Goal: Information Seeking & Learning: Check status

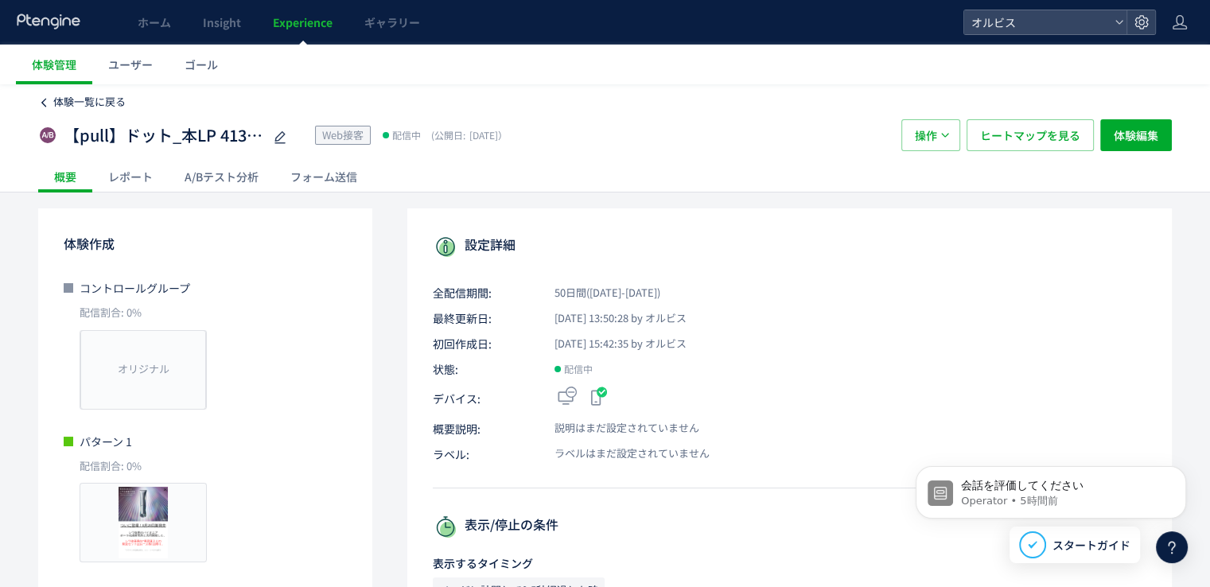
click at [115, 106] on span "体験一覧に戻る" at bounding box center [89, 101] width 72 height 15
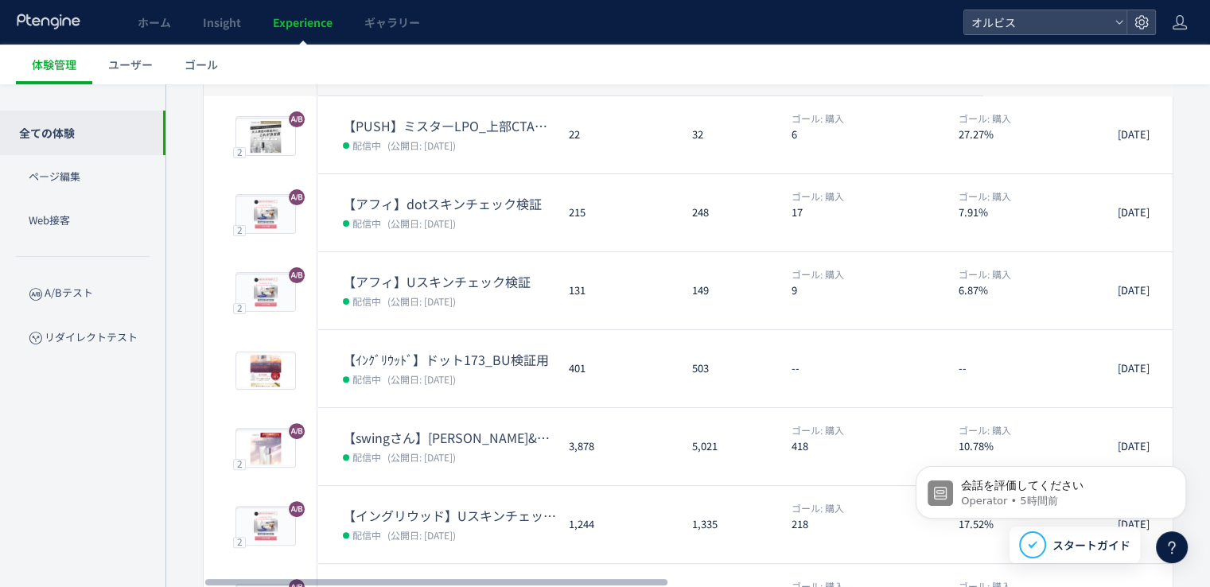
scroll to position [511, 0]
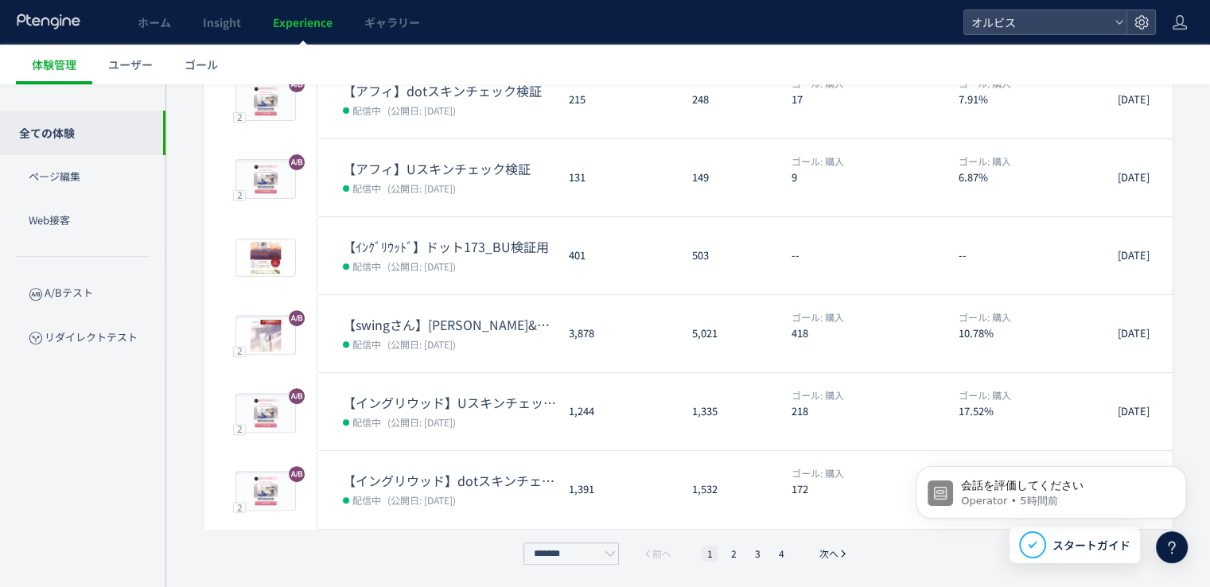
click at [724, 550] on ul "1 2 3 4" at bounding box center [745, 554] width 95 height 16
click at [732, 552] on li "2" at bounding box center [733, 554] width 16 height 16
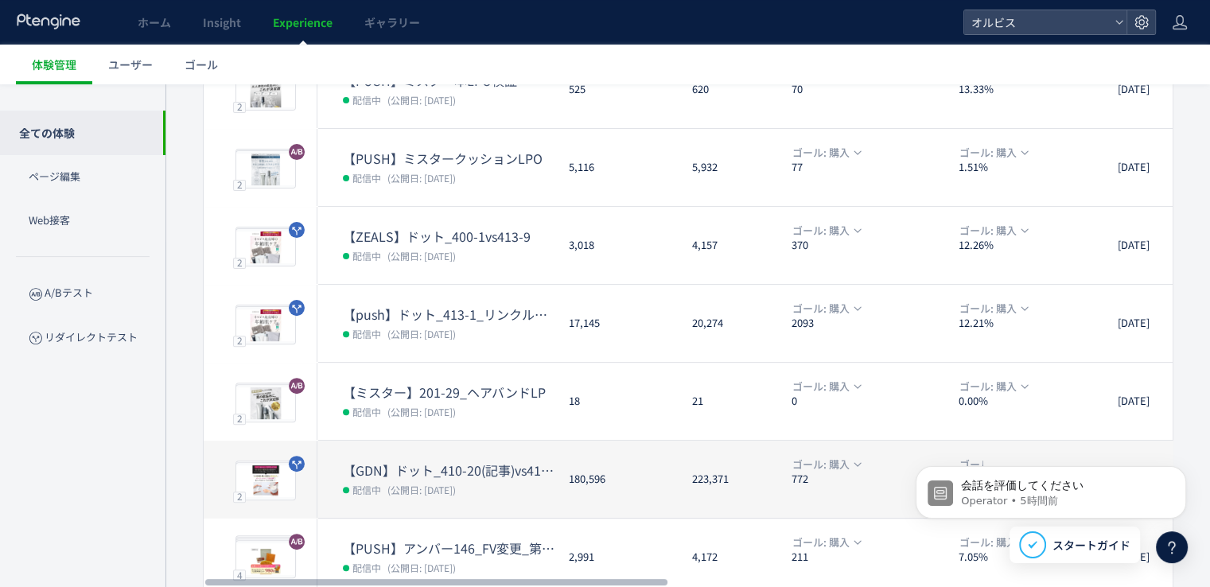
scroll to position [477, 0]
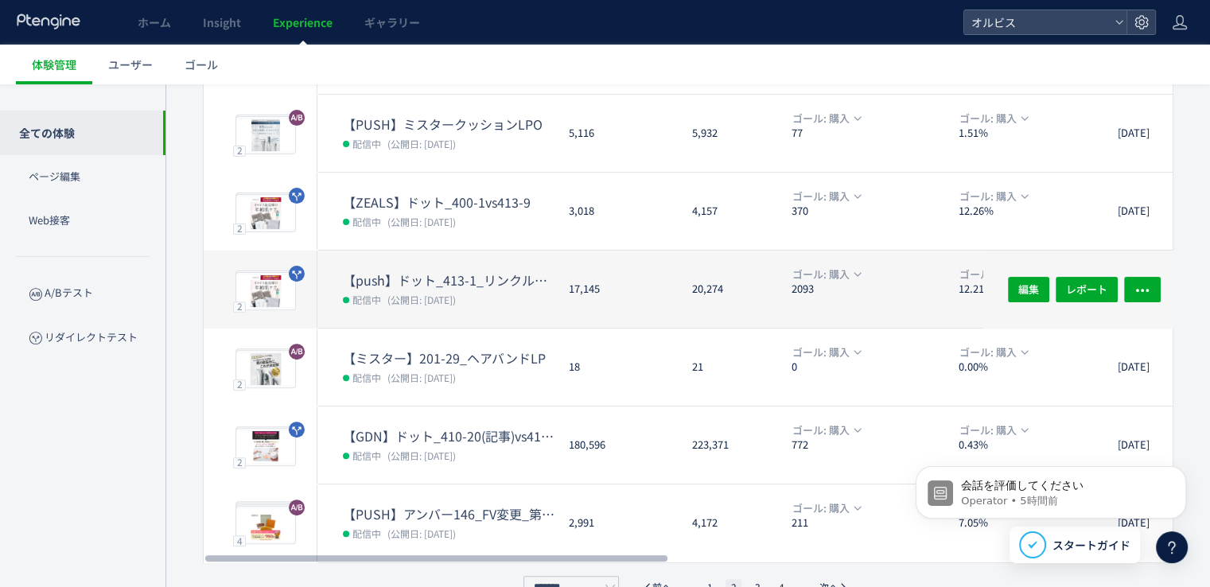
click at [456, 300] on span "(公開日: [DATE])" at bounding box center [421, 300] width 68 height 14
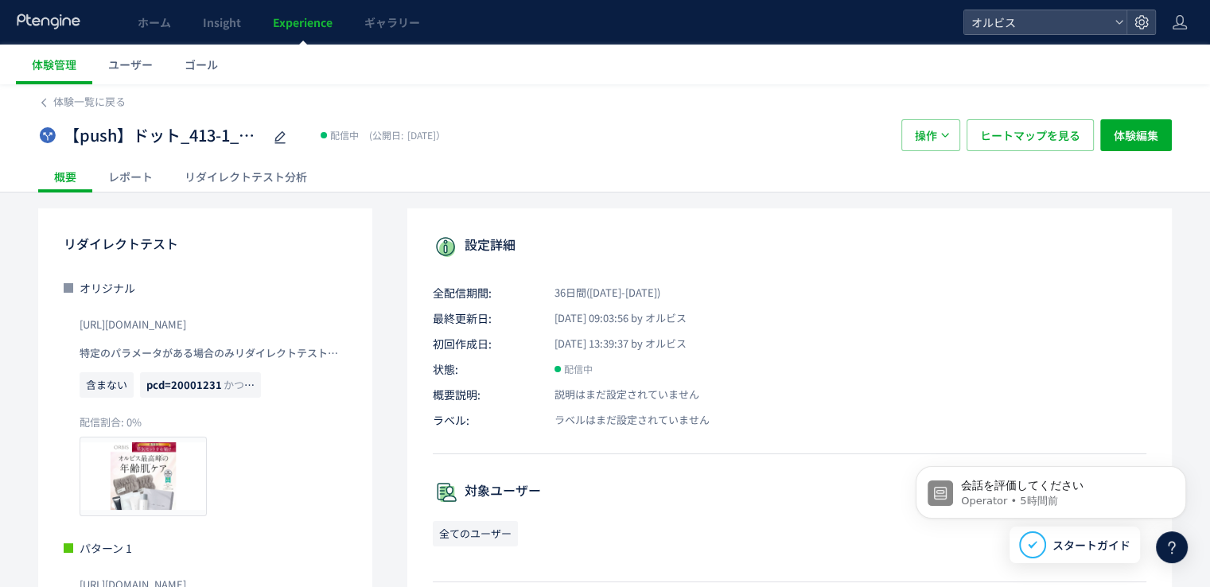
click at [282, 173] on div "リダイレクトテスト分析" at bounding box center [246, 177] width 154 height 32
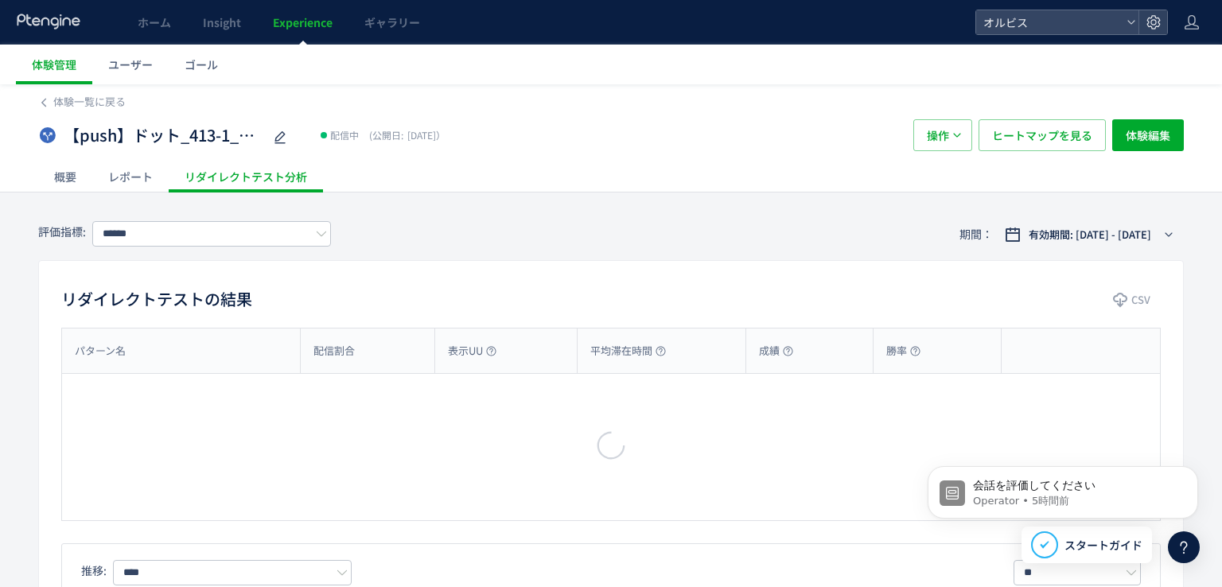
type input "**"
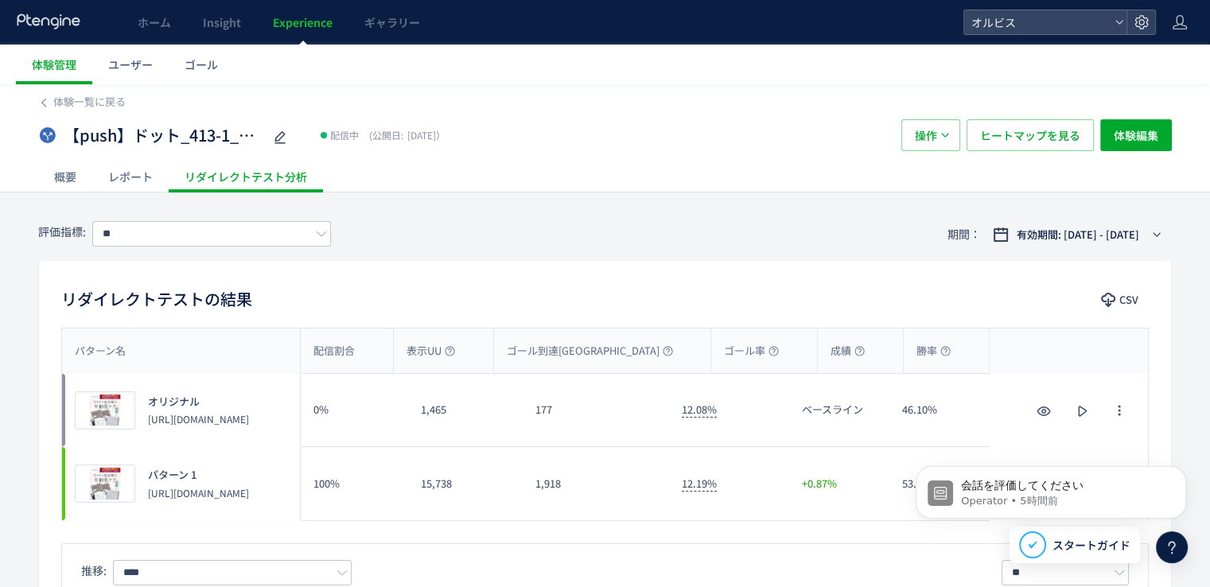
click at [67, 177] on div "概要" at bounding box center [65, 177] width 54 height 32
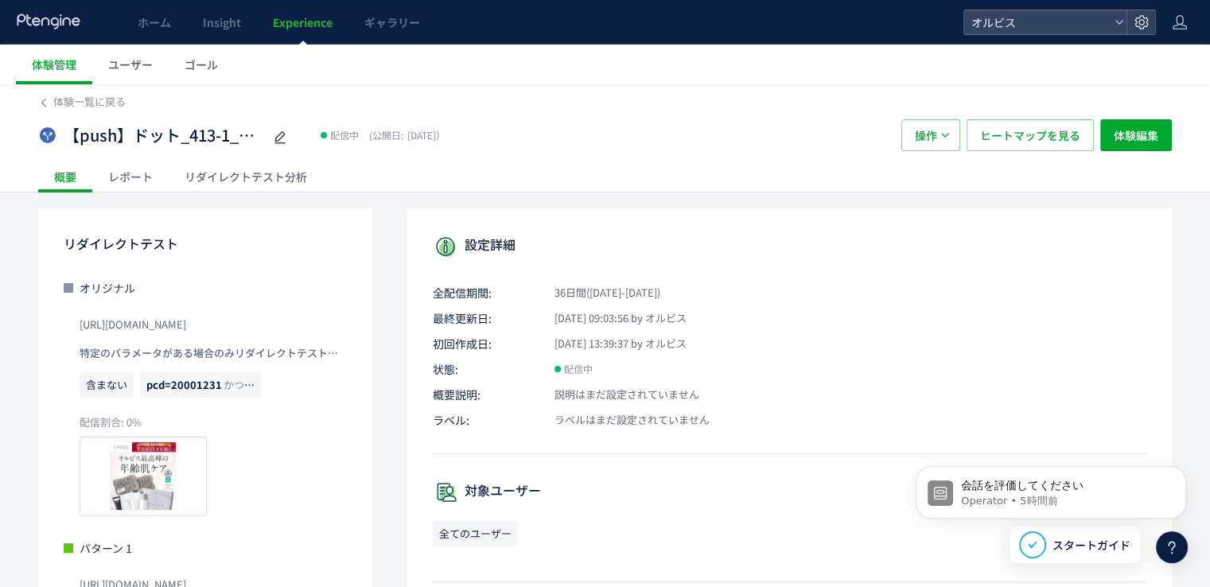
click at [217, 172] on div "リダイレクトテスト分析" at bounding box center [246, 177] width 154 height 32
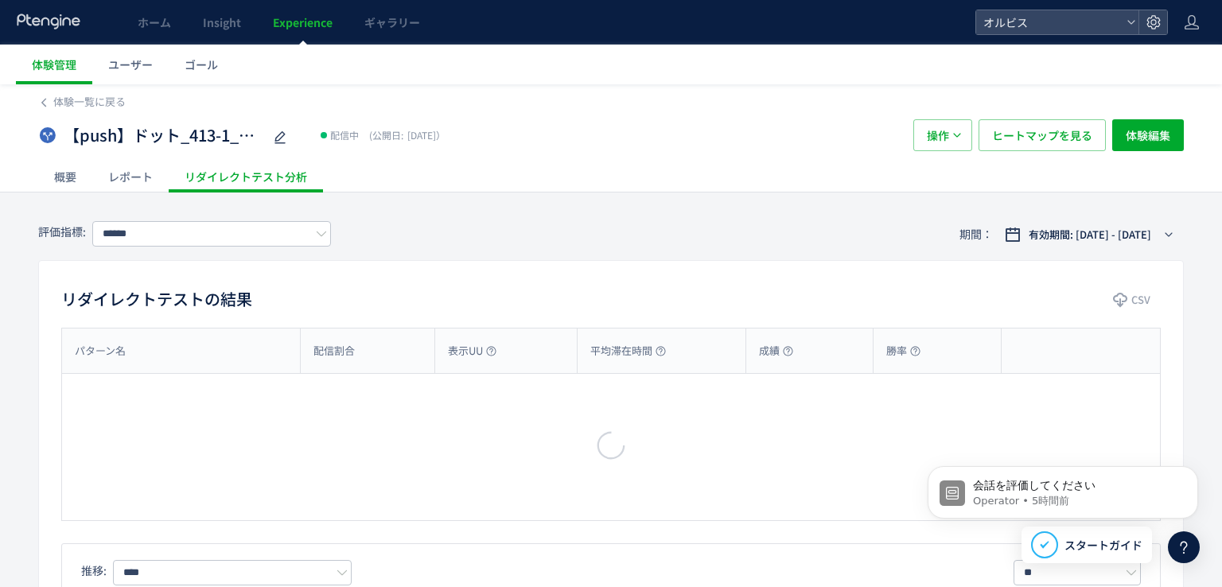
type input "**"
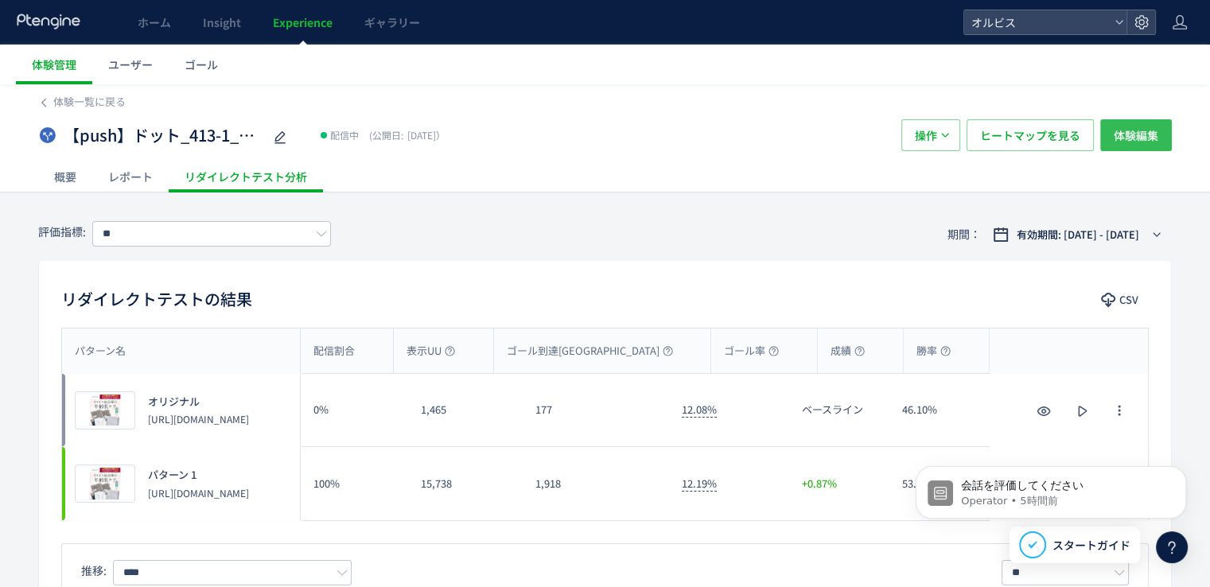
click at [1107, 138] on button "体験編集" at bounding box center [1136, 135] width 72 height 32
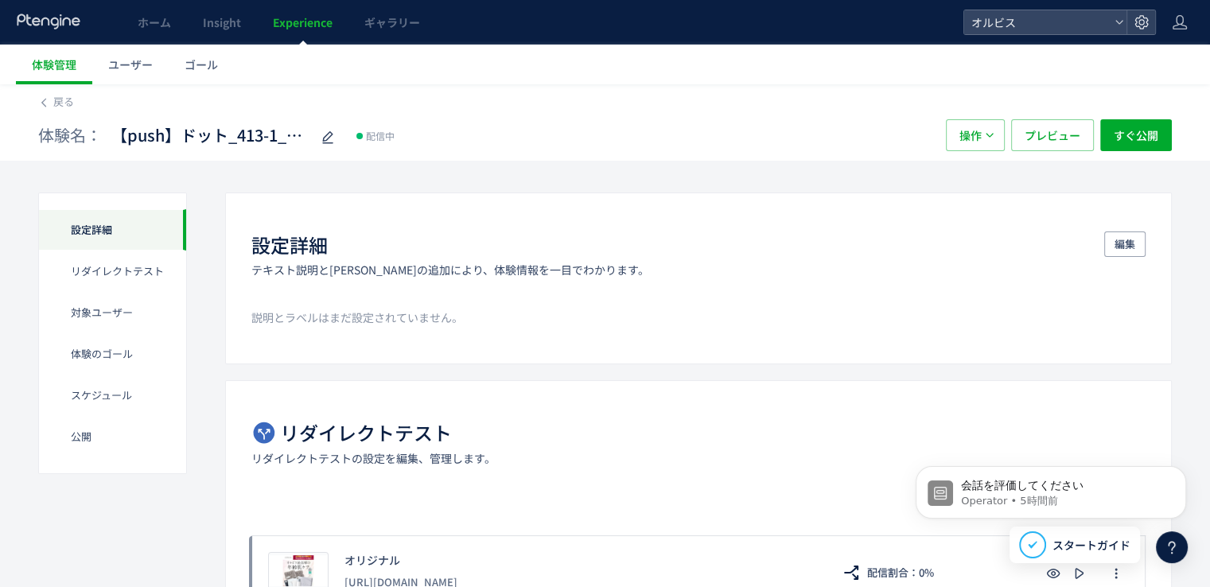
click at [61, 103] on span "戻る" at bounding box center [63, 101] width 21 height 15
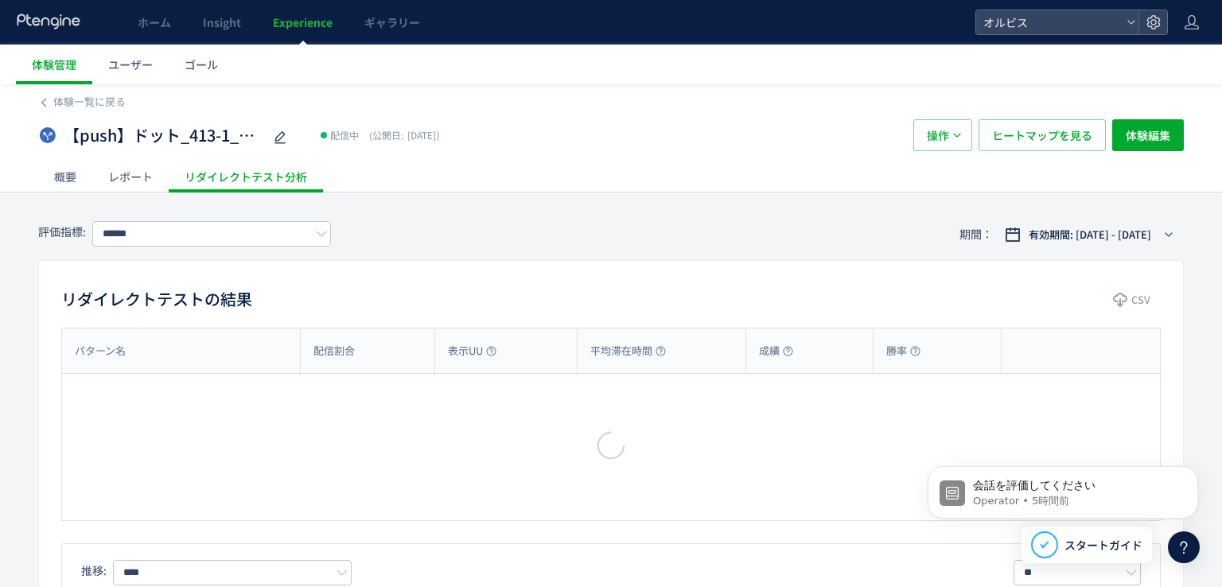
type input "**"
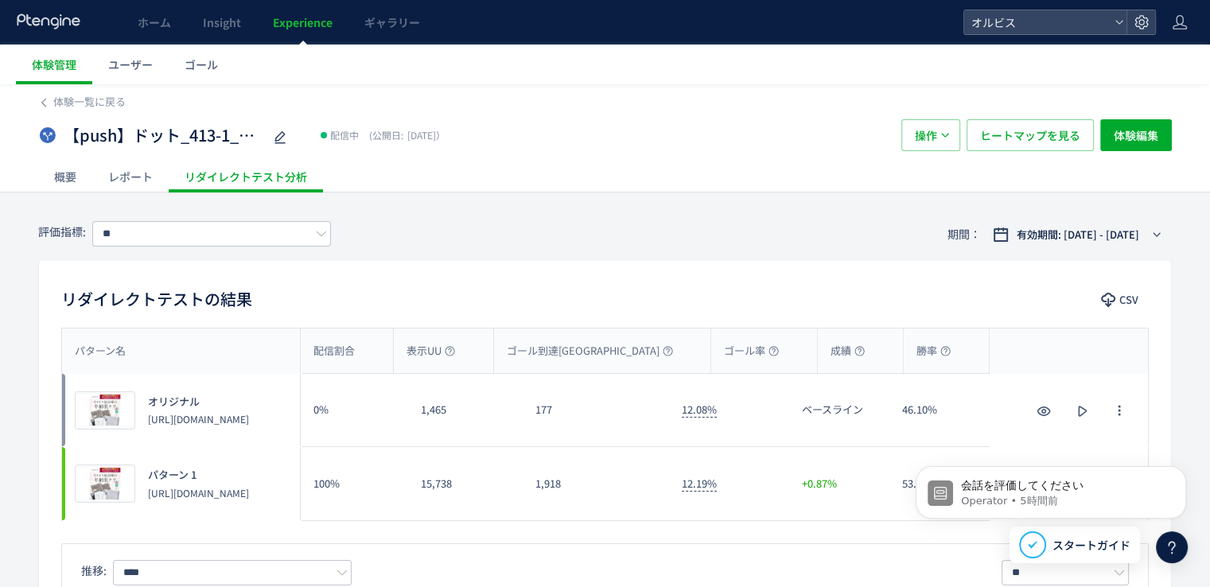
click at [61, 103] on span "体験一覧に戻る" at bounding box center [89, 101] width 72 height 15
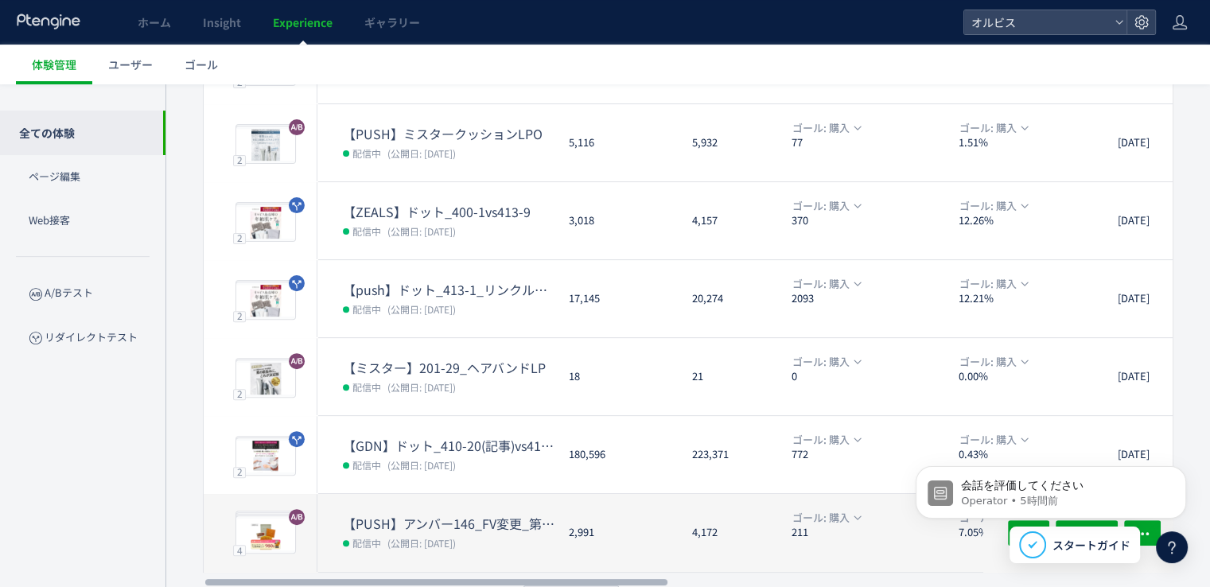
scroll to position [511, 0]
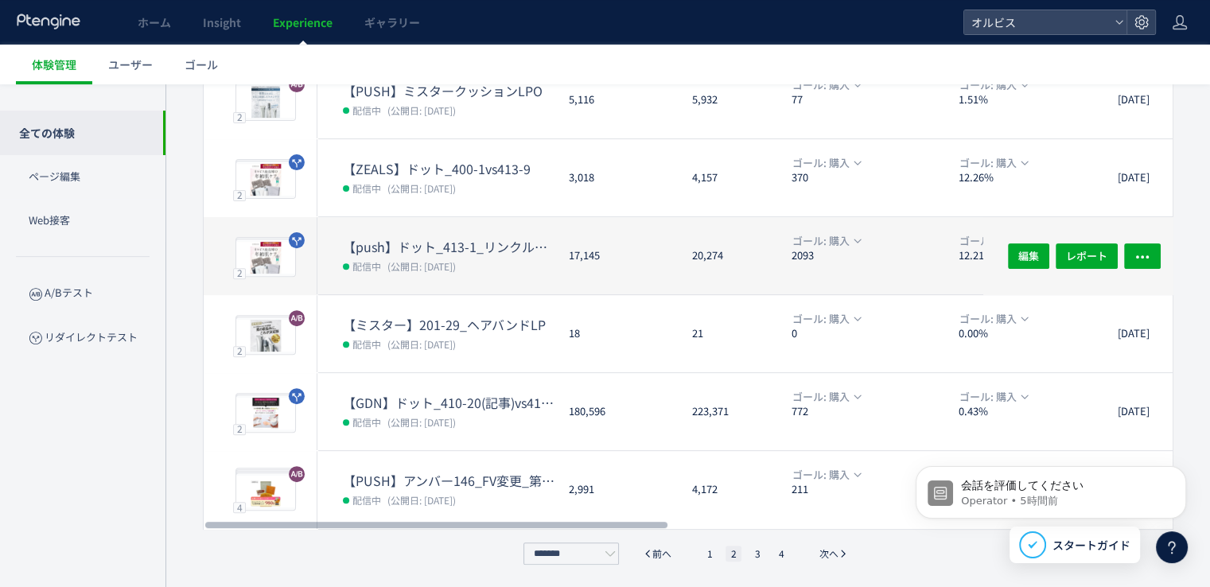
click at [456, 259] on span "(公開日: [DATE])" at bounding box center [421, 266] width 68 height 14
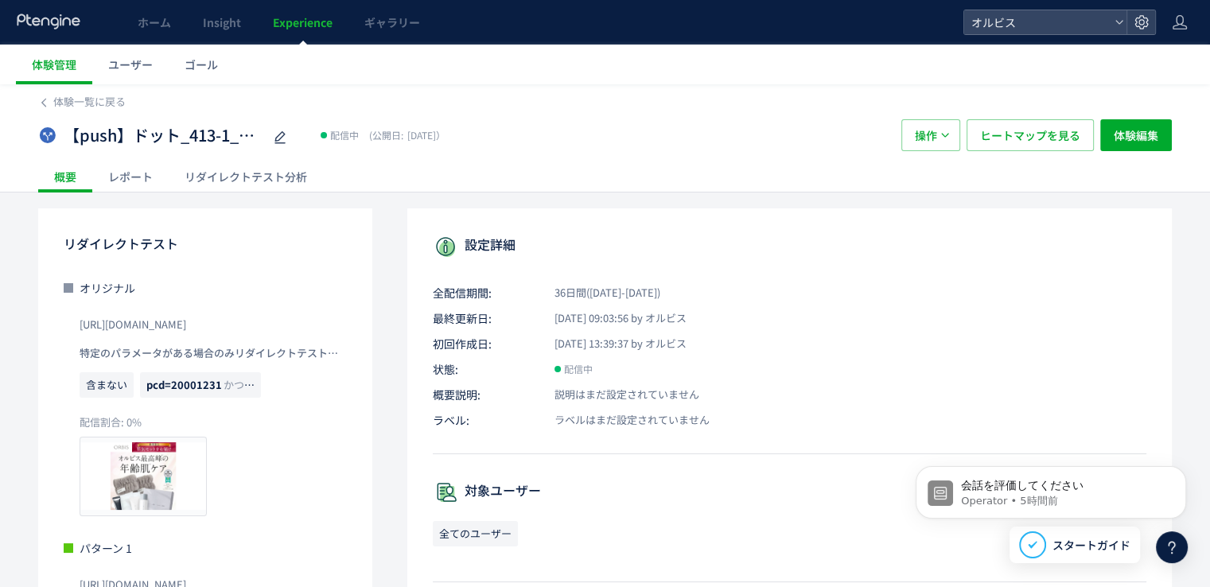
click at [216, 182] on div "リダイレクトテスト分析" at bounding box center [246, 177] width 154 height 32
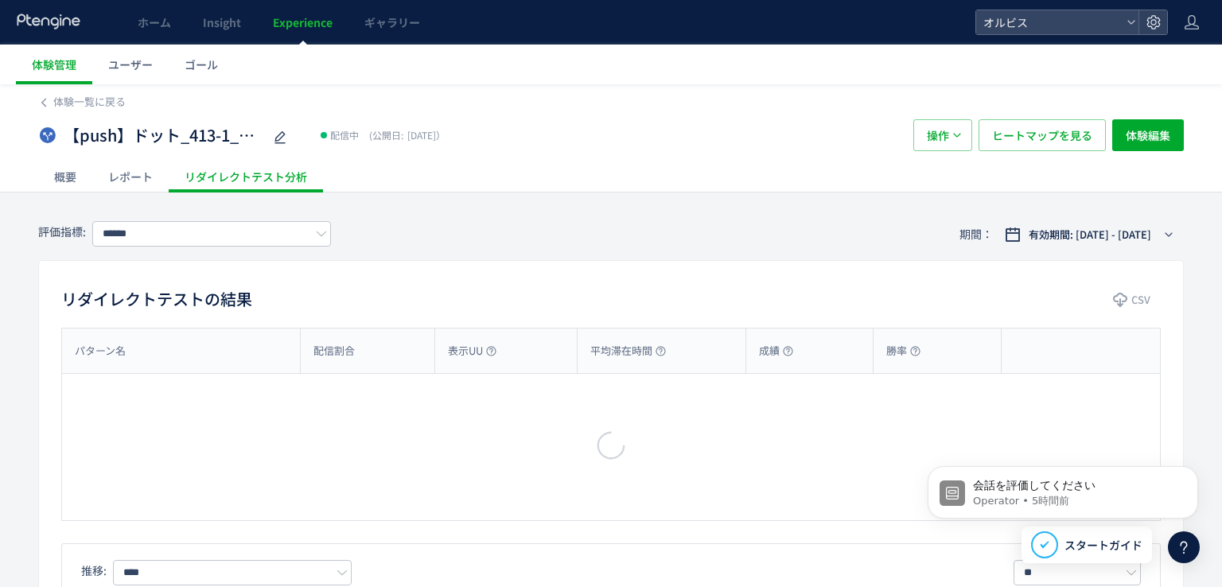
type input "**"
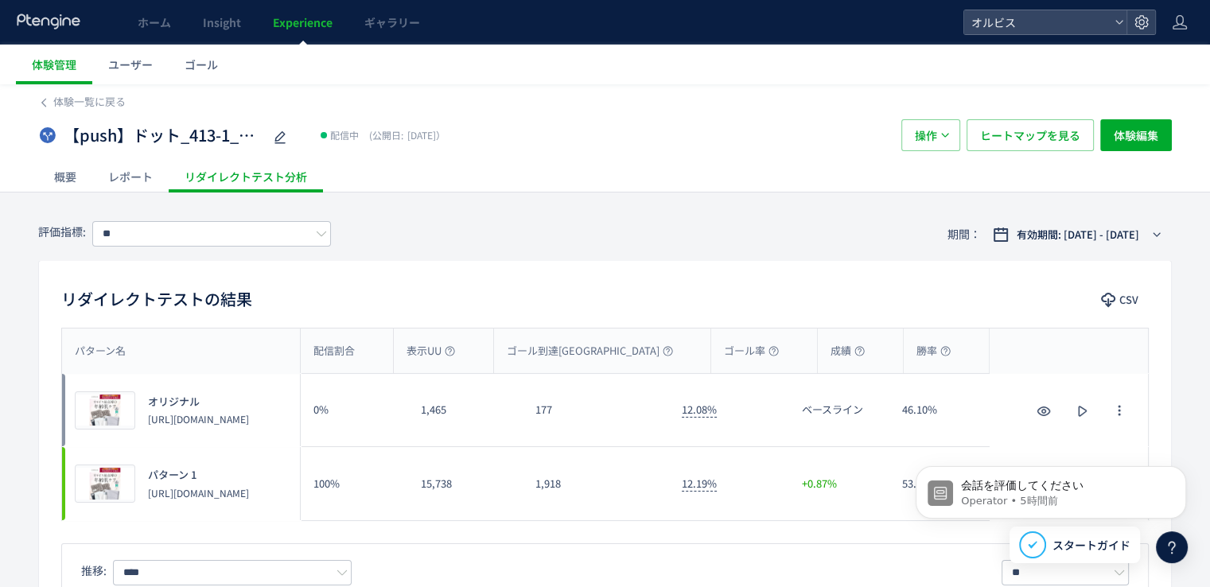
click at [133, 177] on div "レポート" at bounding box center [130, 177] width 76 height 32
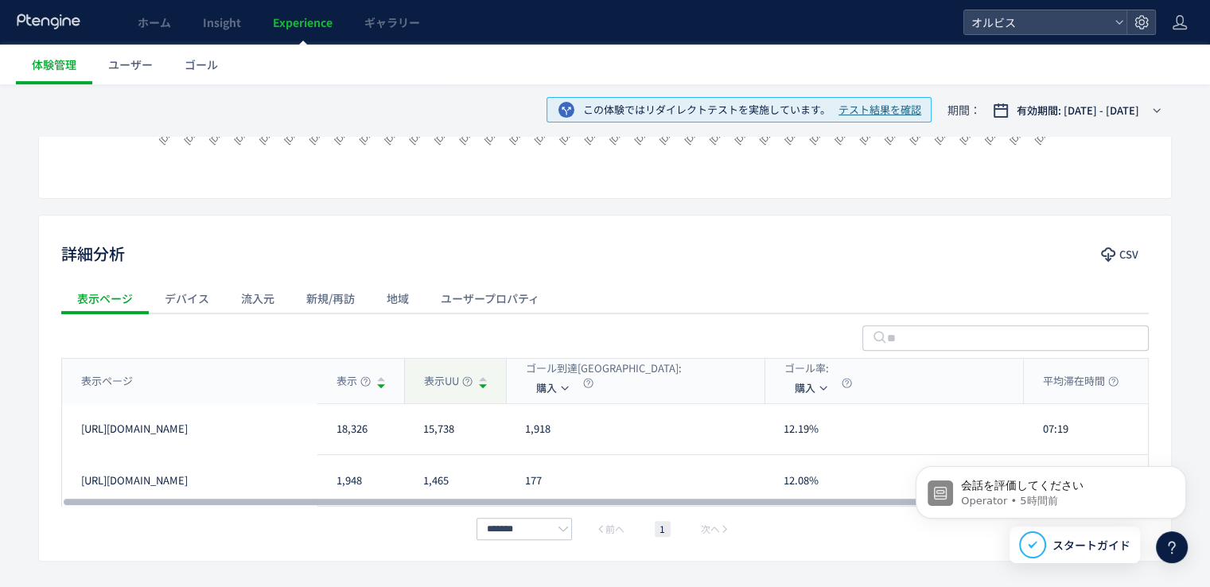
scroll to position [531, 0]
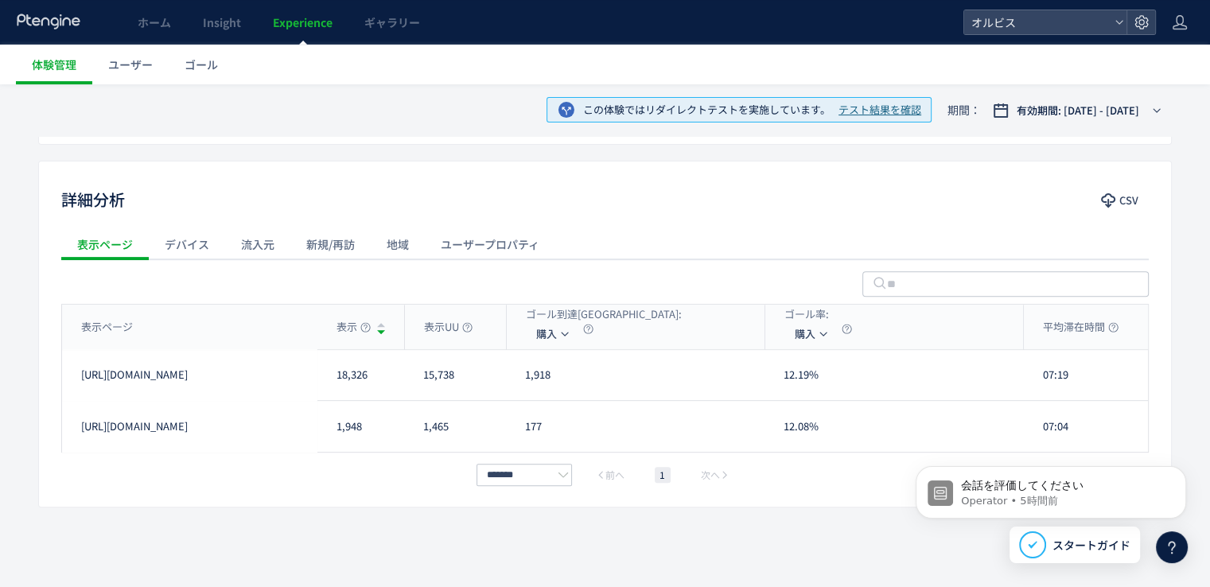
click at [208, 235] on div "デバイス" at bounding box center [187, 244] width 76 height 32
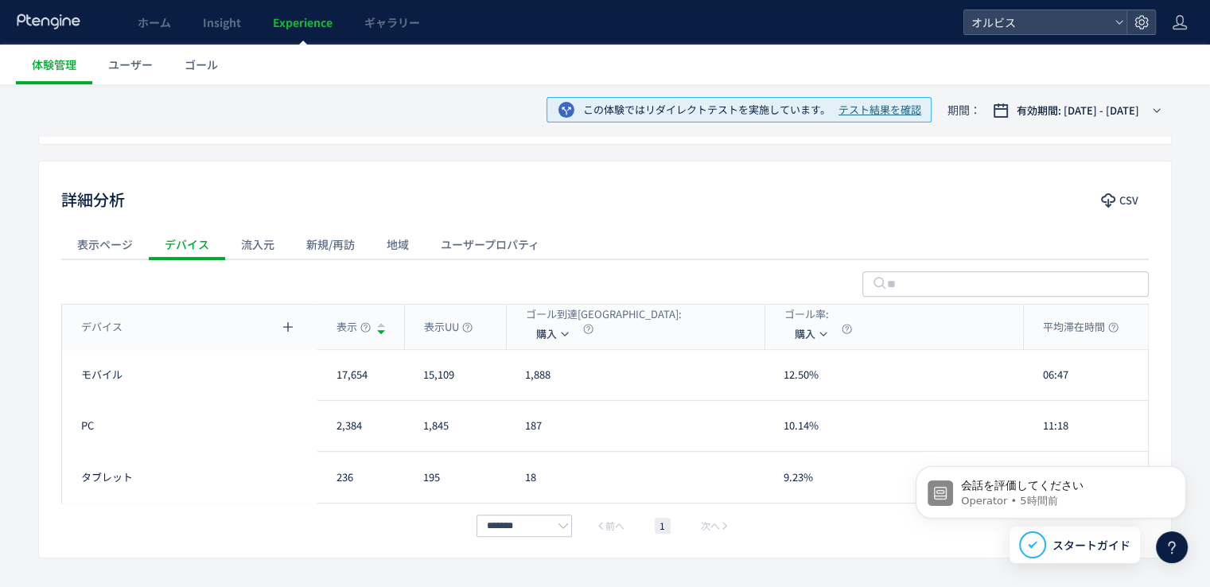
click at [263, 249] on div "流入元" at bounding box center [257, 244] width 65 height 32
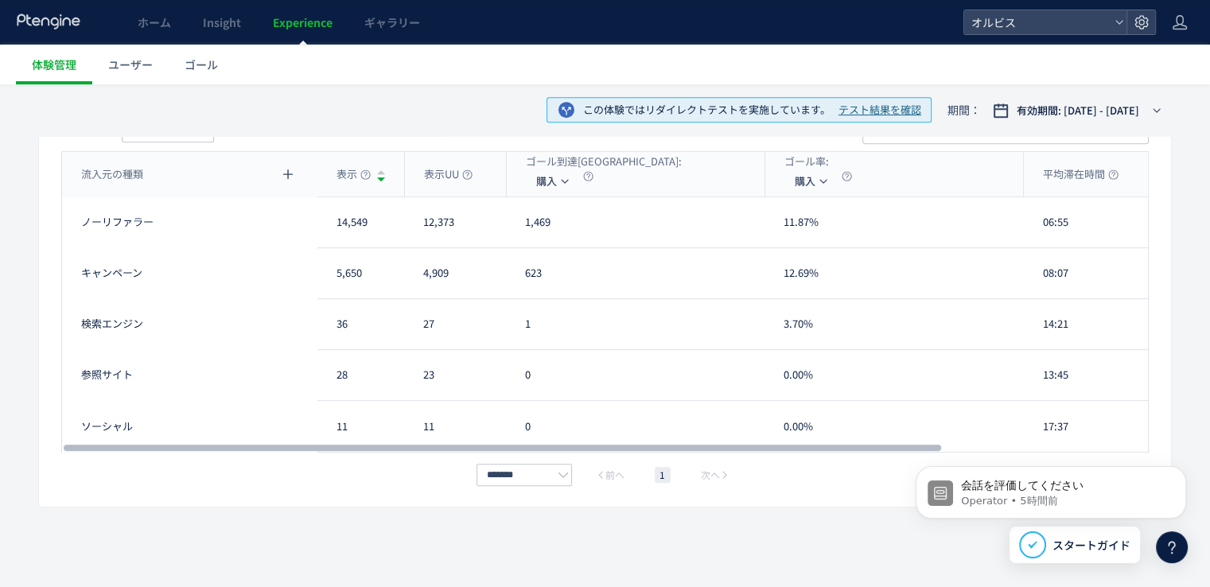
scroll to position [525, 0]
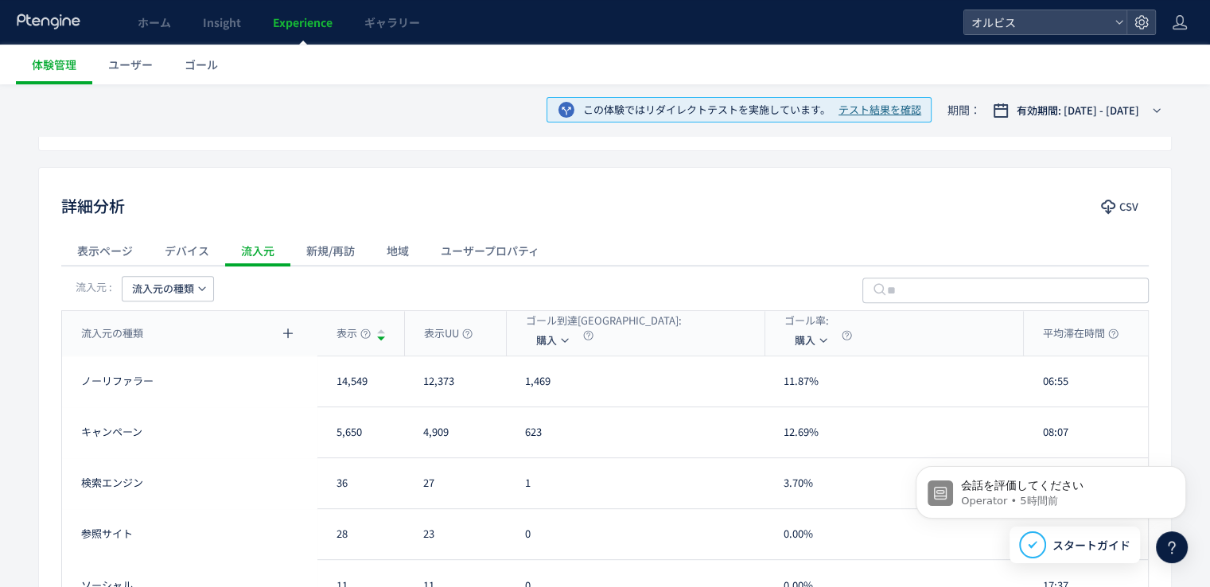
click at [161, 283] on span "流入元の種類" at bounding box center [163, 288] width 62 height 25
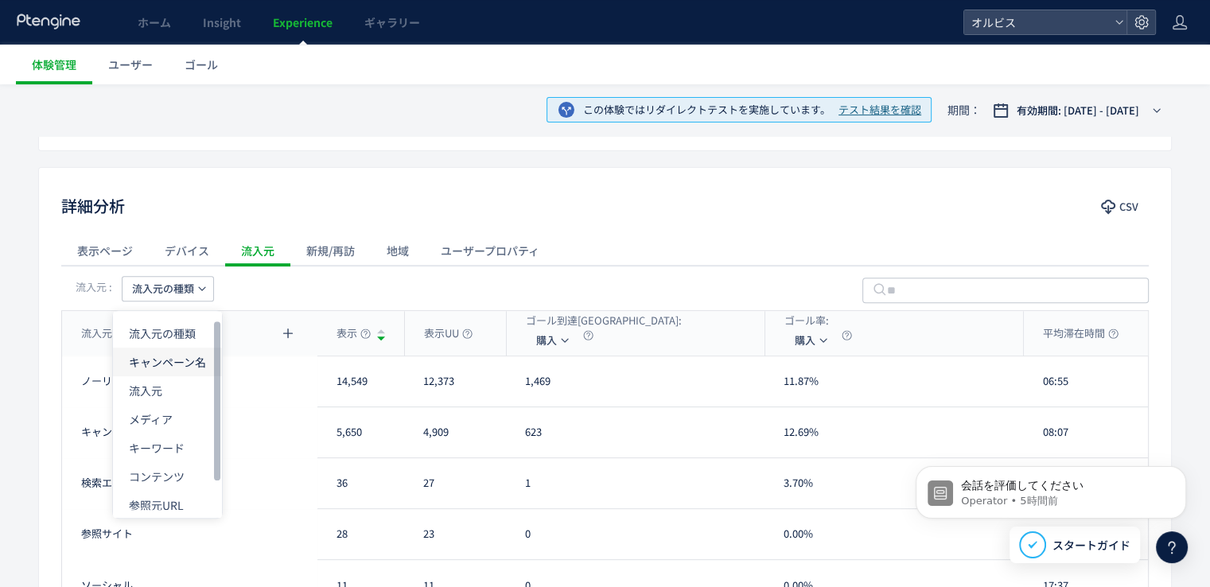
click at [172, 356] on li "キャンペーン名" at bounding box center [167, 362] width 109 height 29
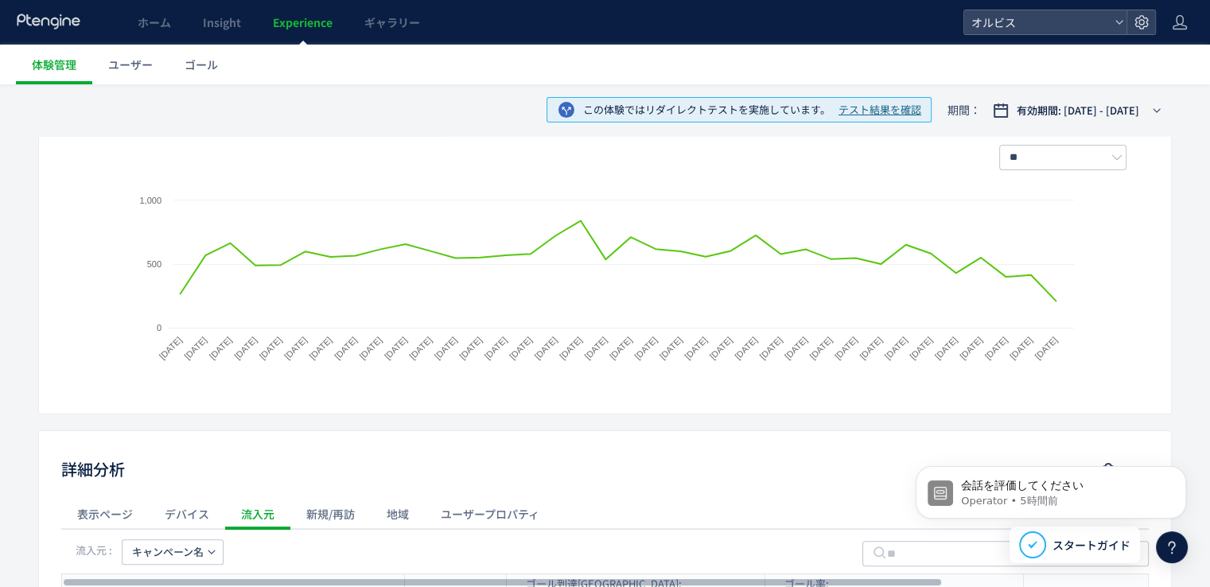
scroll to position [0, 0]
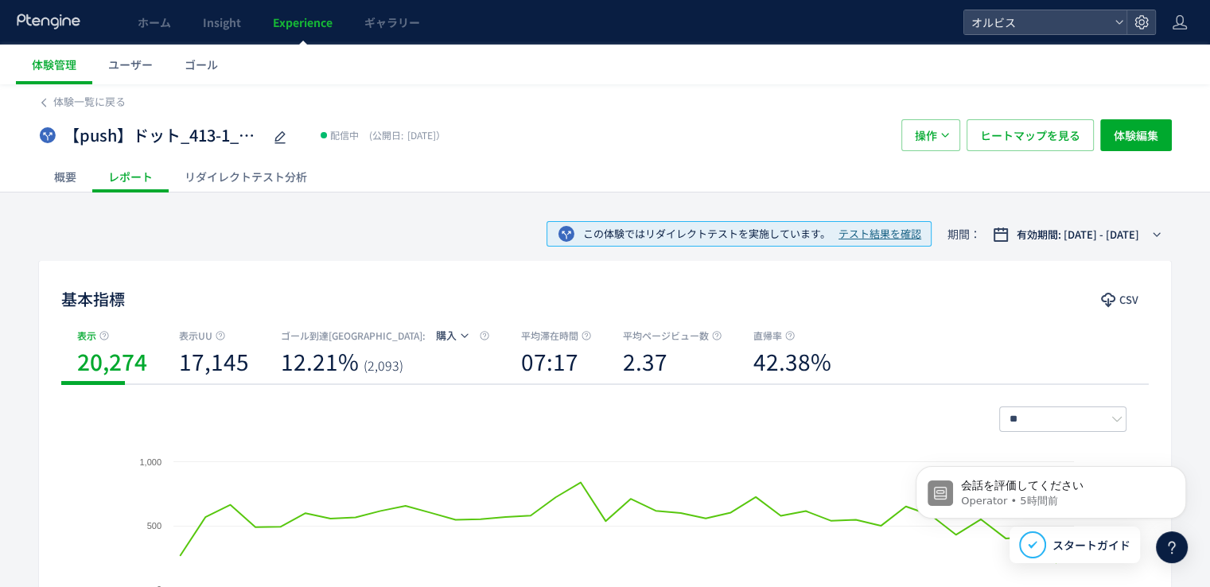
click at [339, 220] on div "この体験ではリダイレクトテストを実施しています。 テスト結果を確認 期間： 有効期間: [DATE] - [DATE]" at bounding box center [604, 234] width 1133 height 52
click at [107, 103] on span "体験一覧に戻る" at bounding box center [89, 101] width 72 height 15
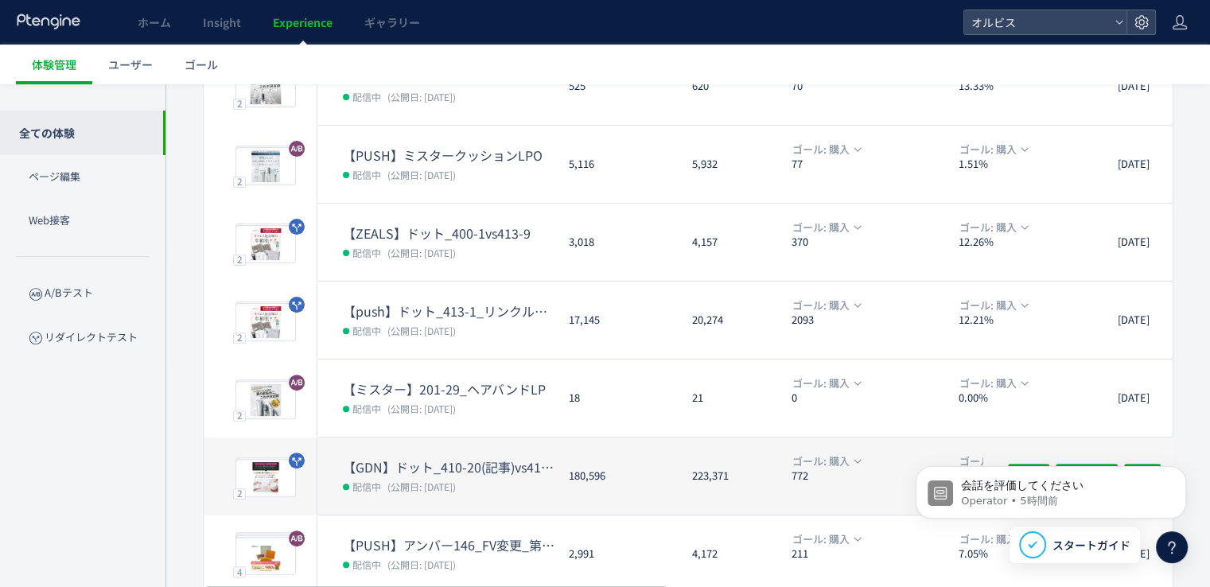
scroll to position [511, 0]
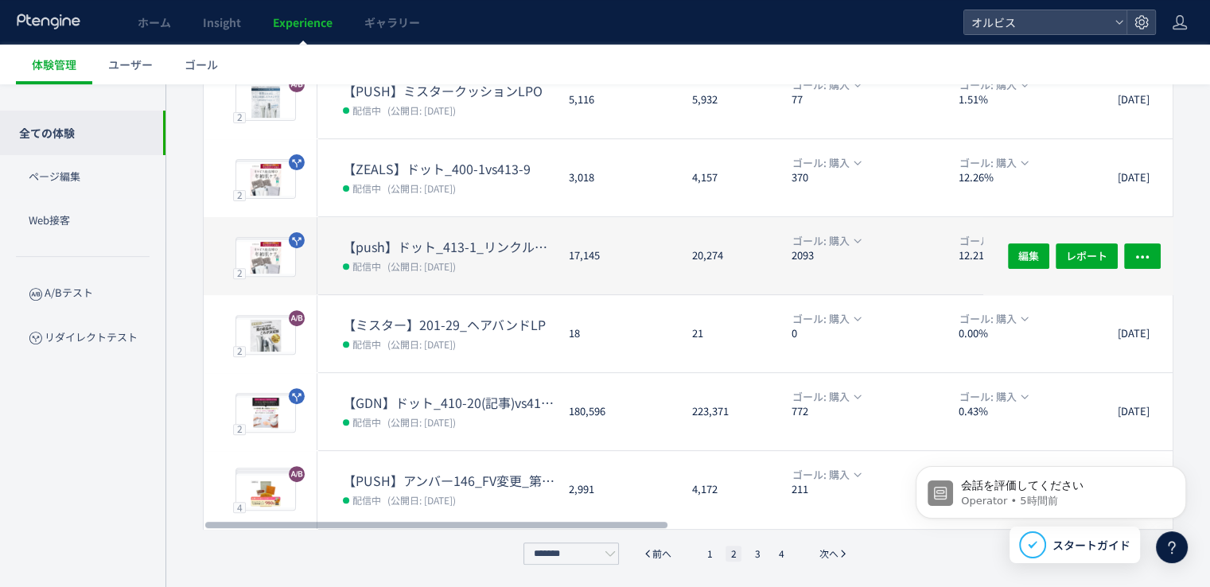
click at [426, 255] on dd "配信中 (公開日: [DATE])" at bounding box center [449, 265] width 213 height 21
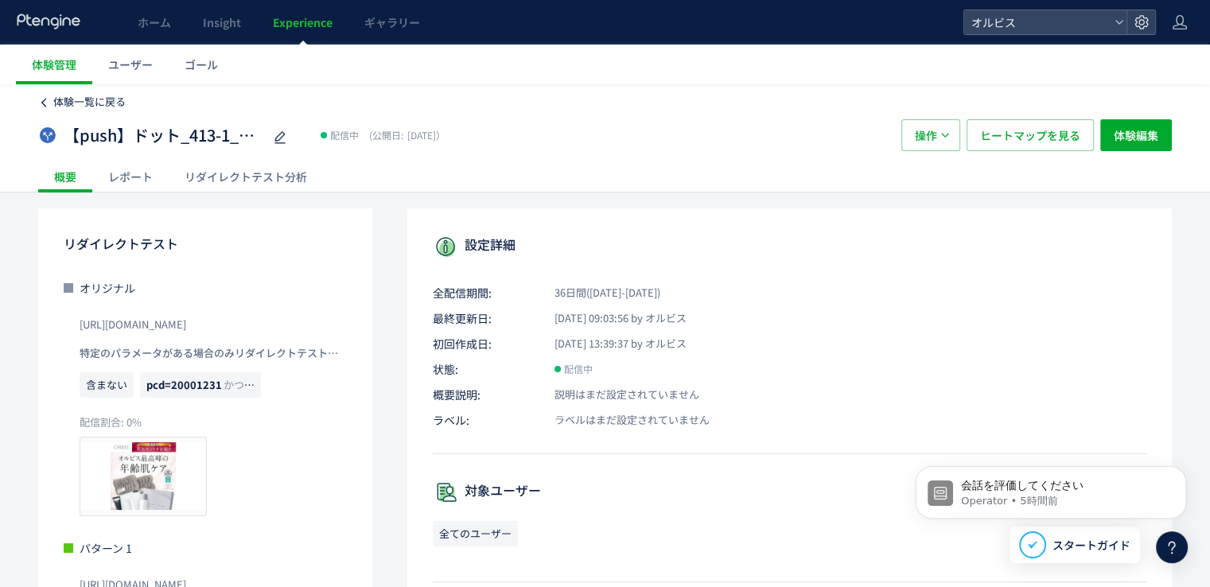
click at [111, 98] on span "体験一覧に戻る" at bounding box center [89, 101] width 72 height 15
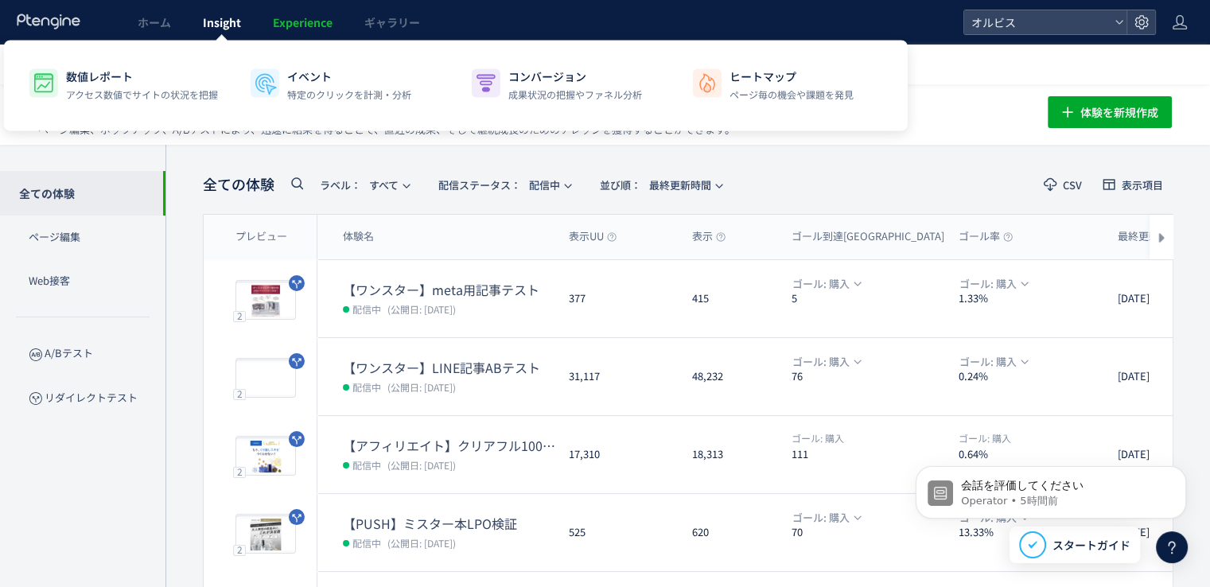
click at [225, 27] on span "Insight" at bounding box center [222, 22] width 38 height 16
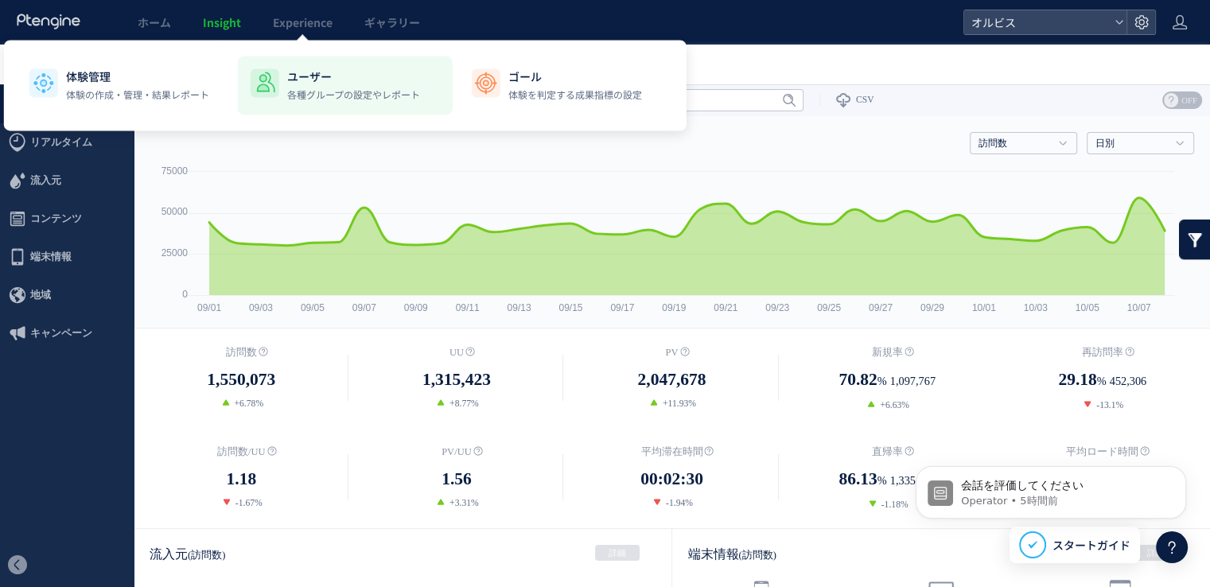
click at [356, 68] on li "ユーザー 各種グループの設定やレポート" at bounding box center [345, 85] width 215 height 59
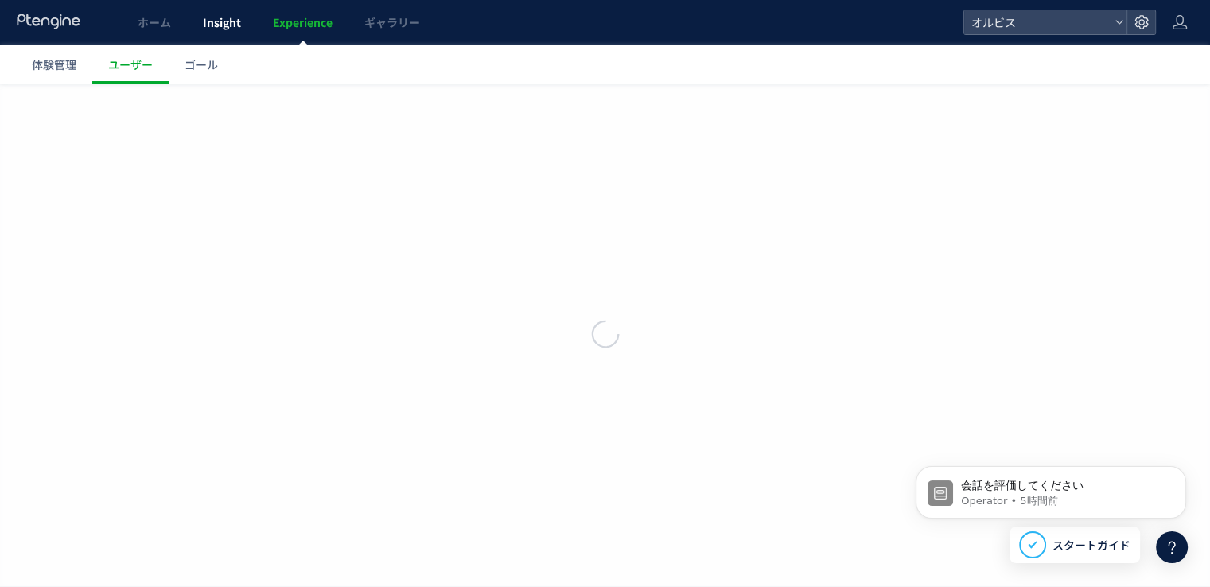
click at [251, 21] on link "Insight" at bounding box center [222, 22] width 70 height 45
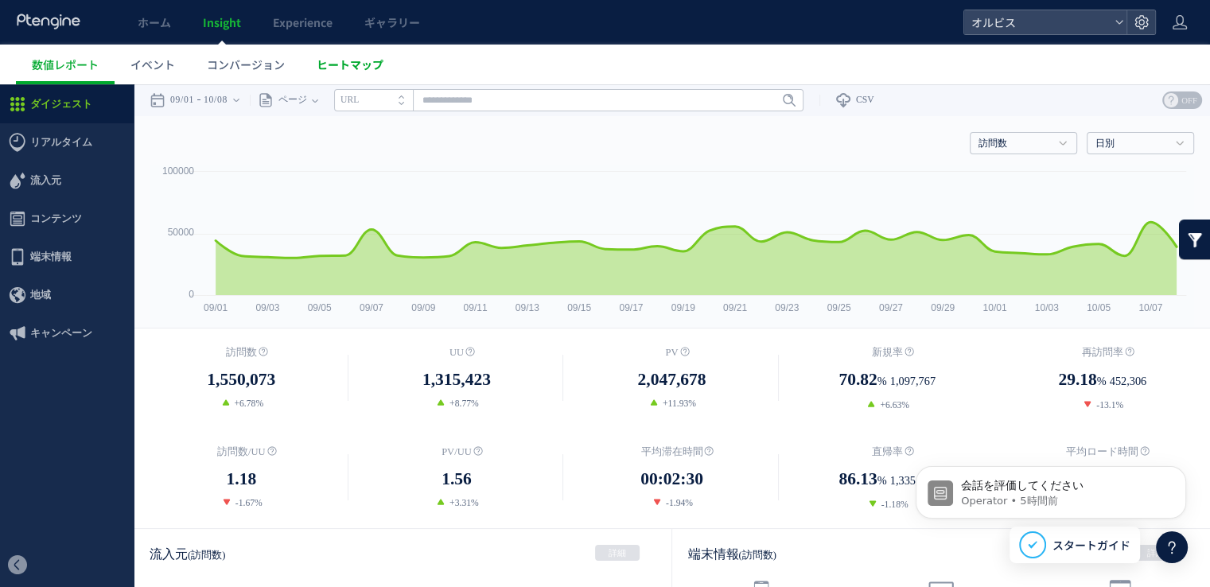
click at [339, 69] on span "ヒートマップ" at bounding box center [350, 64] width 67 height 16
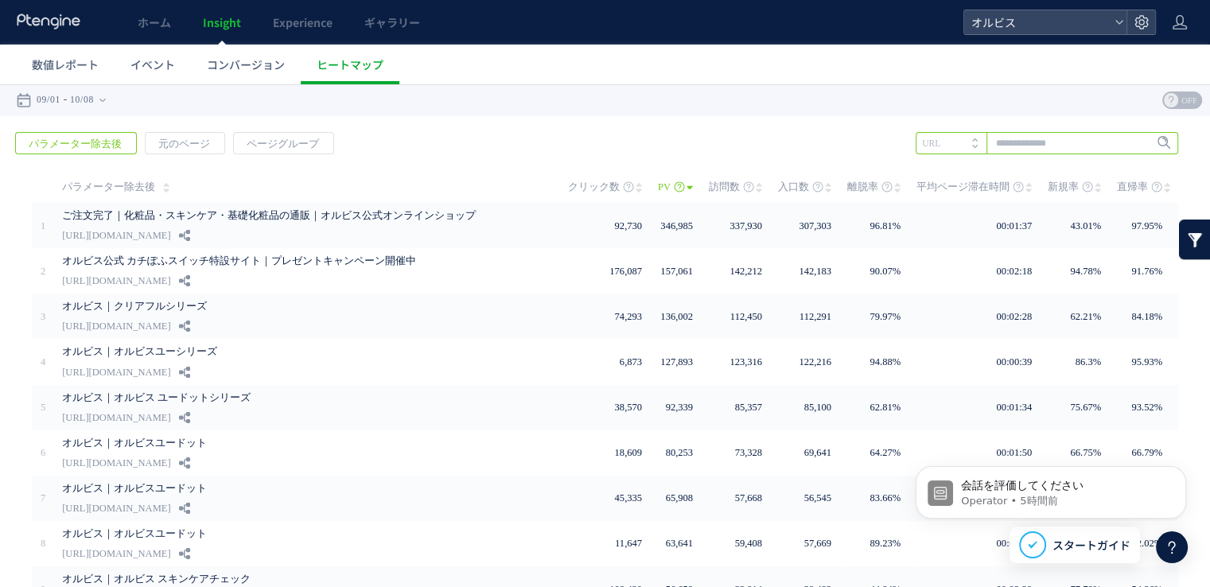
click at [1024, 142] on input "text" at bounding box center [1047, 143] width 262 height 22
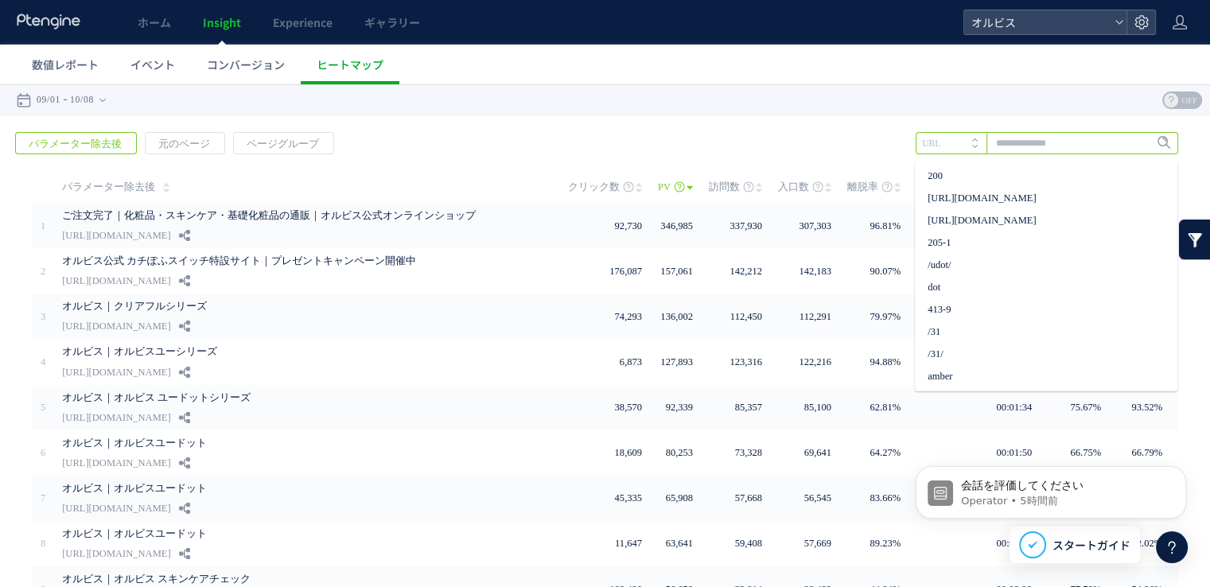
type input "*"
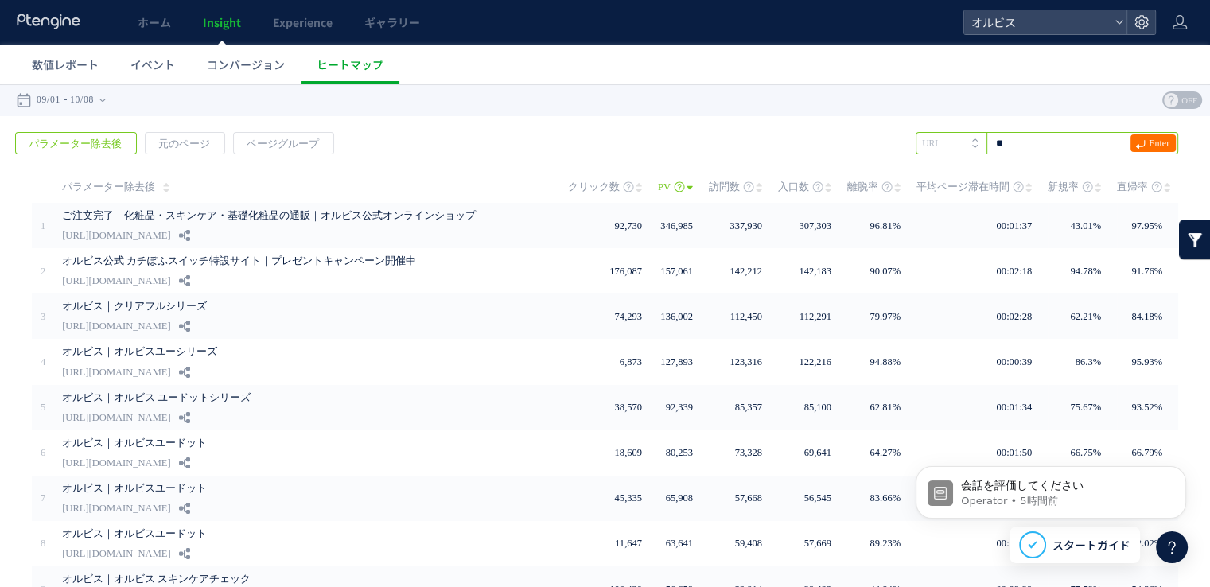
type input "*"
type input "*****"
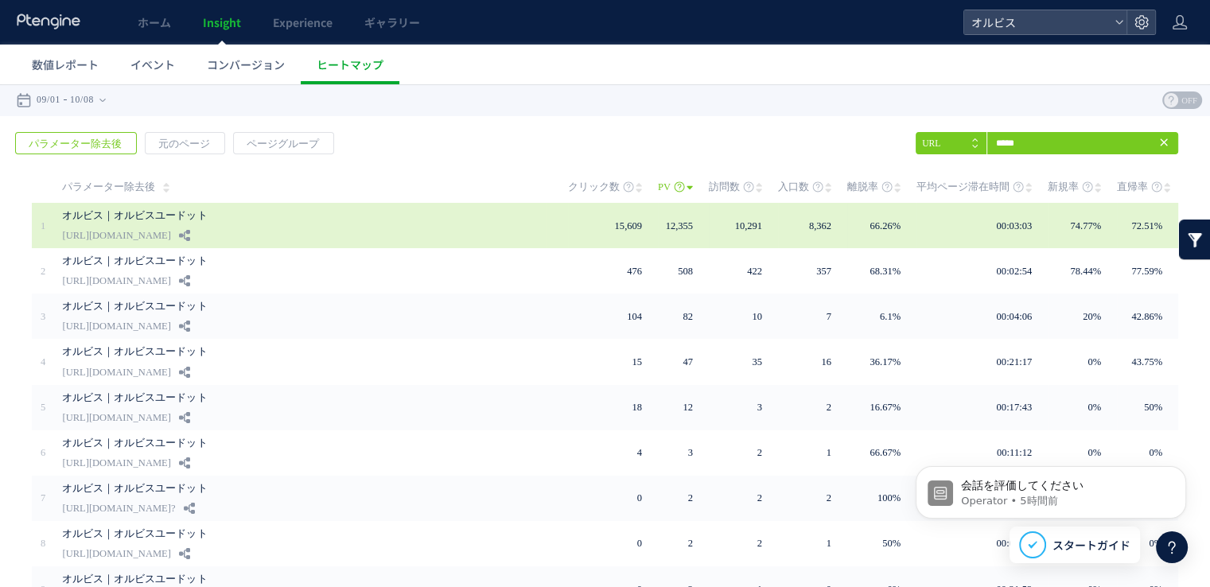
click at [414, 231] on div "オルビス｜オルビスユードット [URL][DOMAIN_NAME]" at bounding box center [304, 225] width 484 height 45
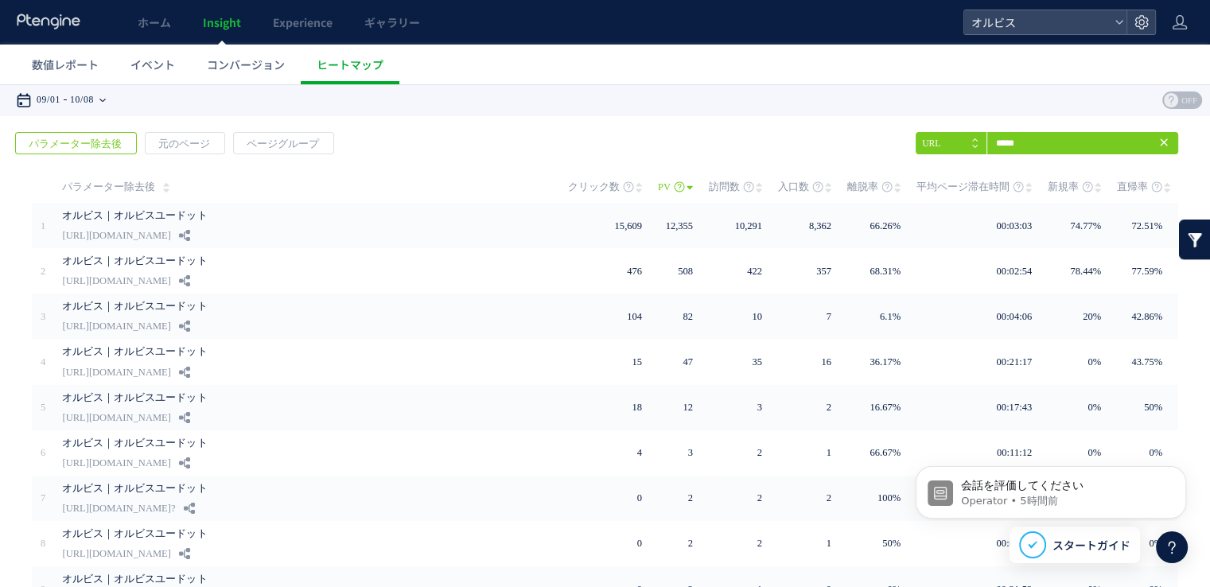
click at [111, 97] on div "09/01 10/08" at bounding box center [66, 100] width 100 height 32
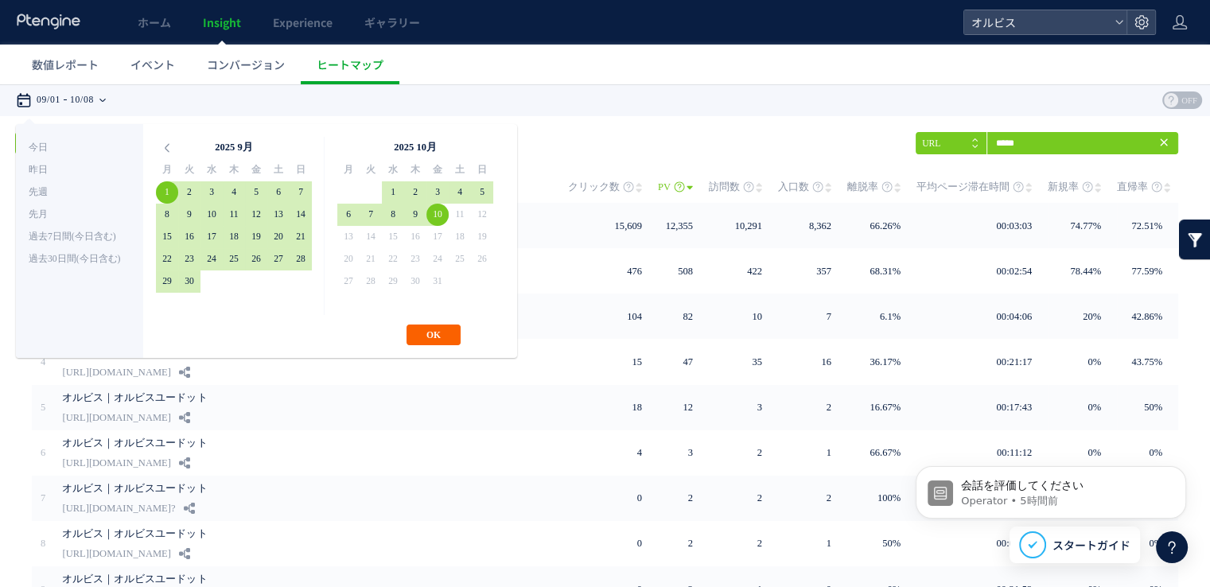
click at [445, 329] on button "OK" at bounding box center [433, 335] width 54 height 21
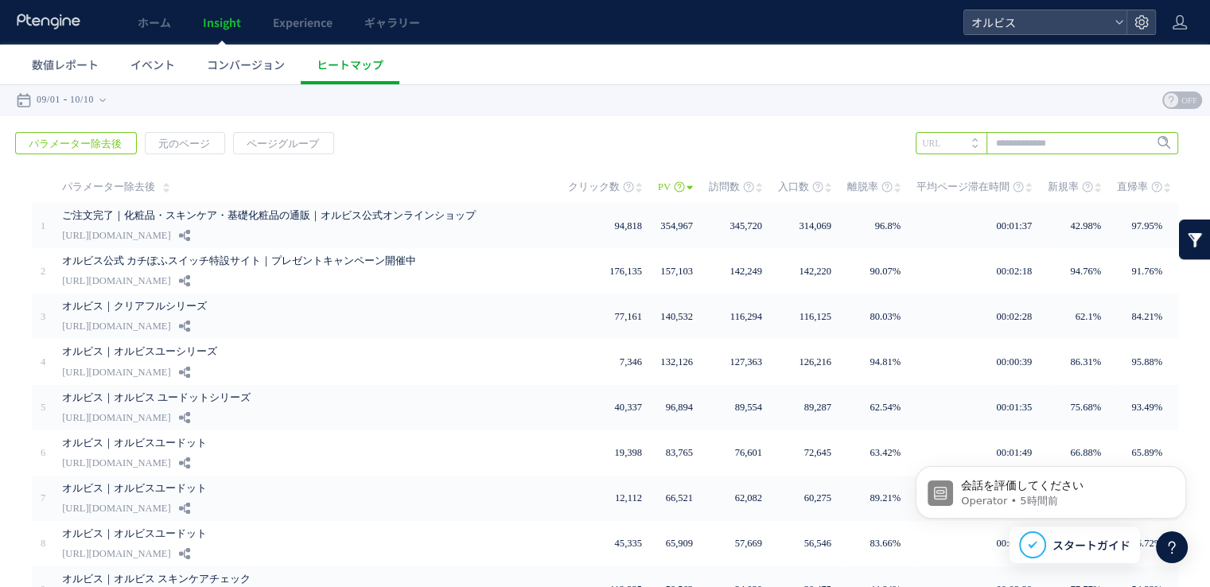
click at [1013, 145] on input "text" at bounding box center [1047, 143] width 262 height 22
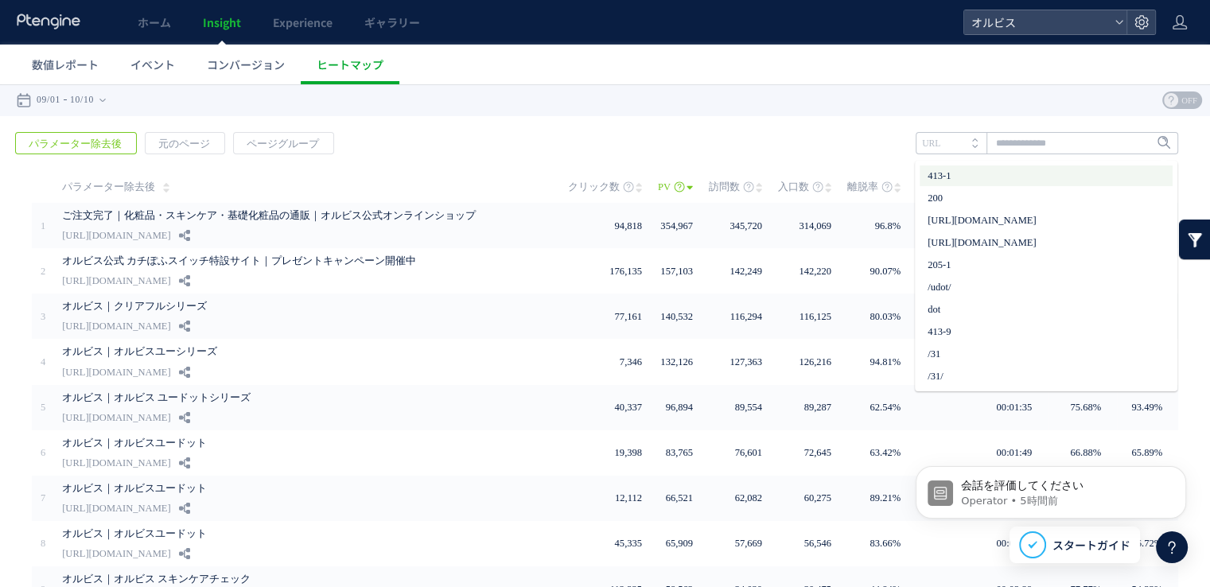
click at [1006, 176] on li "413-1" at bounding box center [1045, 175] width 253 height 21
type input "*****"
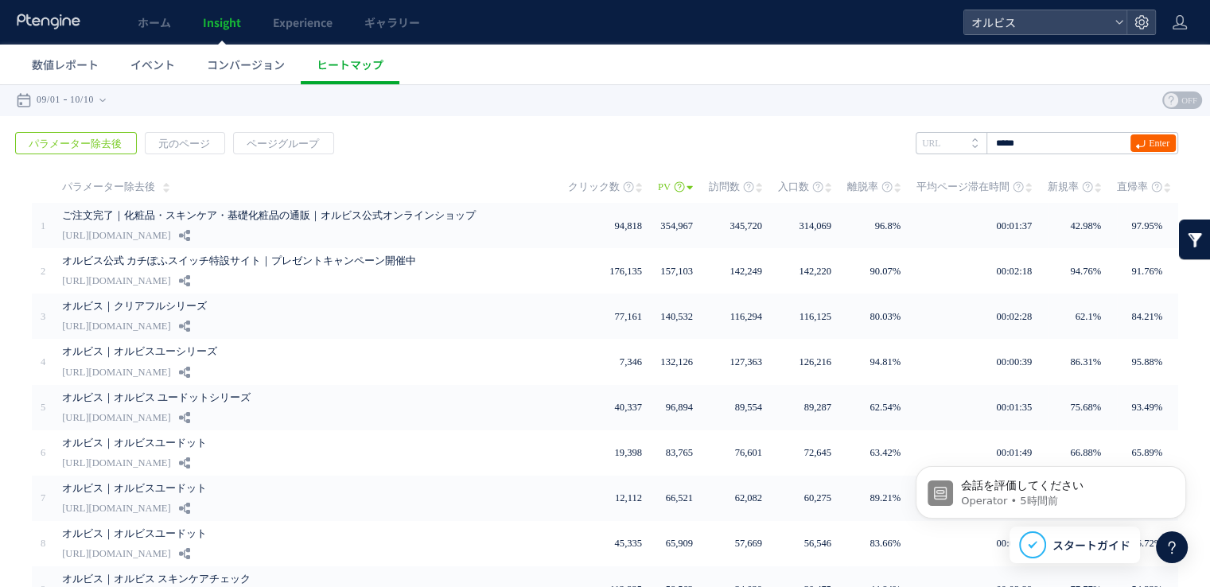
click at [1153, 146] on span "Enter" at bounding box center [1159, 142] width 21 height 17
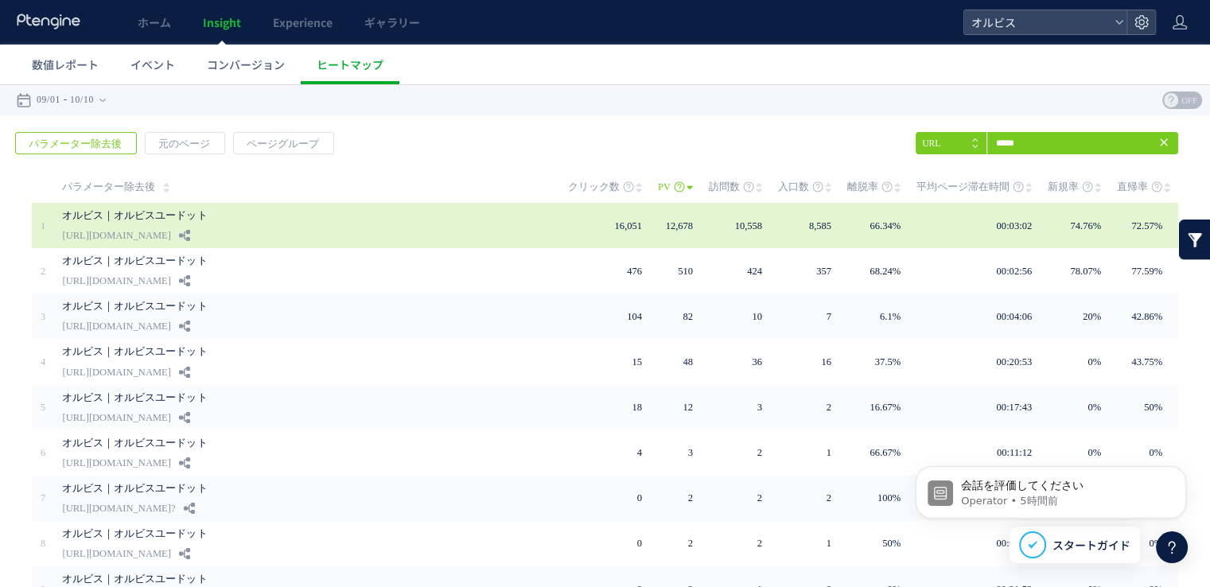
click at [394, 214] on link "オルビス｜オルビスユードット" at bounding box center [296, 215] width 469 height 19
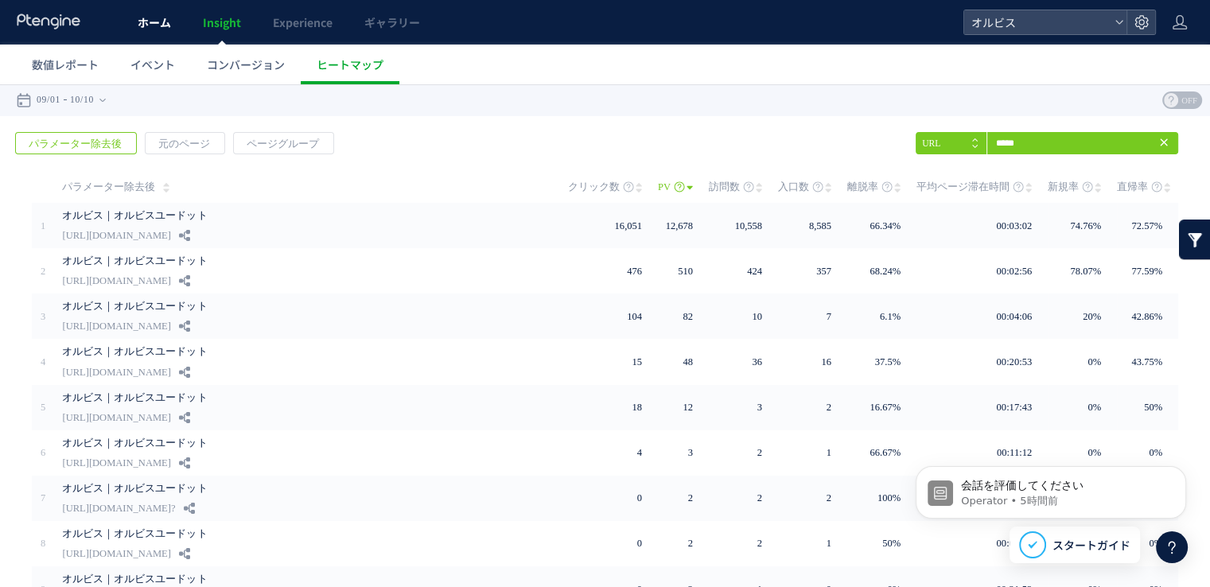
click at [153, 21] on span "ホーム" at bounding box center [154, 22] width 33 height 16
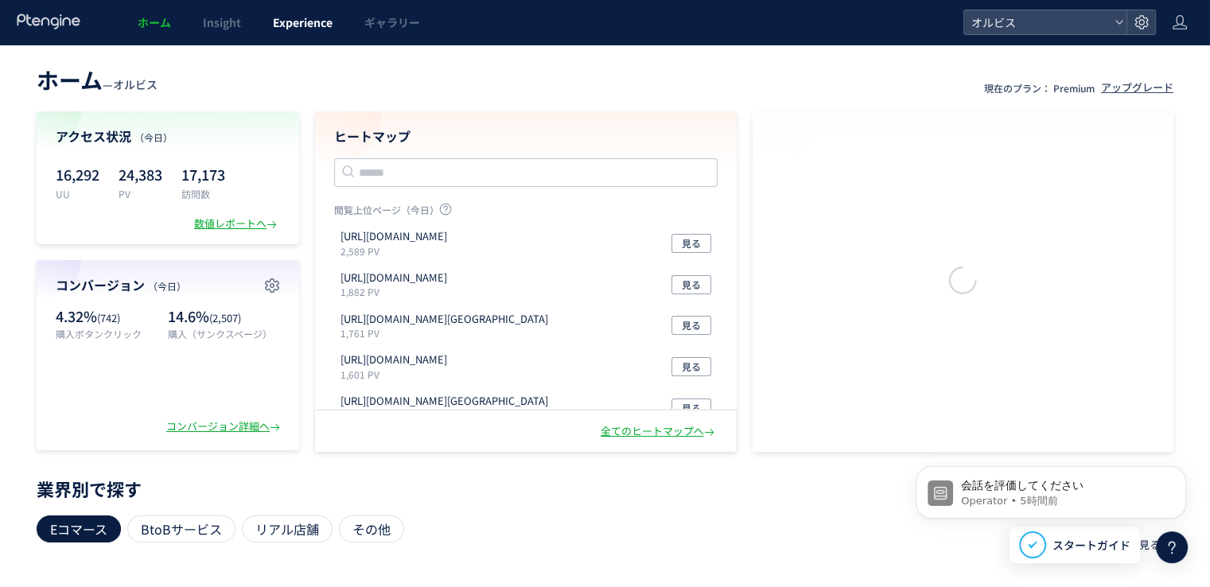
click at [305, 26] on span "Experience" at bounding box center [303, 22] width 60 height 16
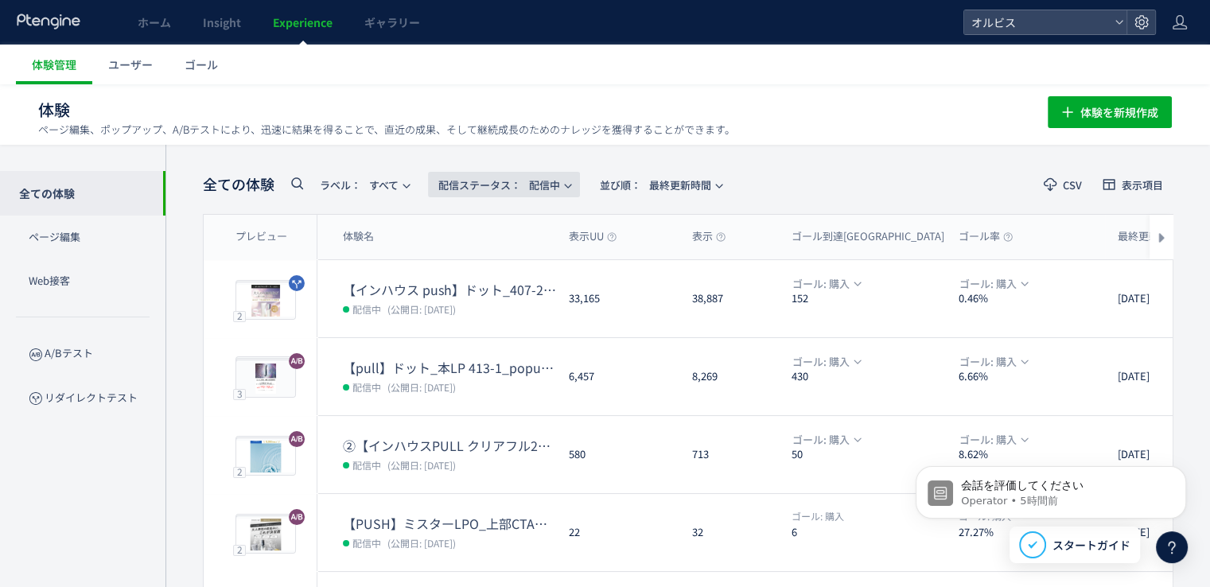
click at [528, 186] on span "配信ステータス​： 配信中" at bounding box center [499, 185] width 122 height 26
click at [504, 316] on li "停止中" at bounding box center [507, 315] width 65 height 29
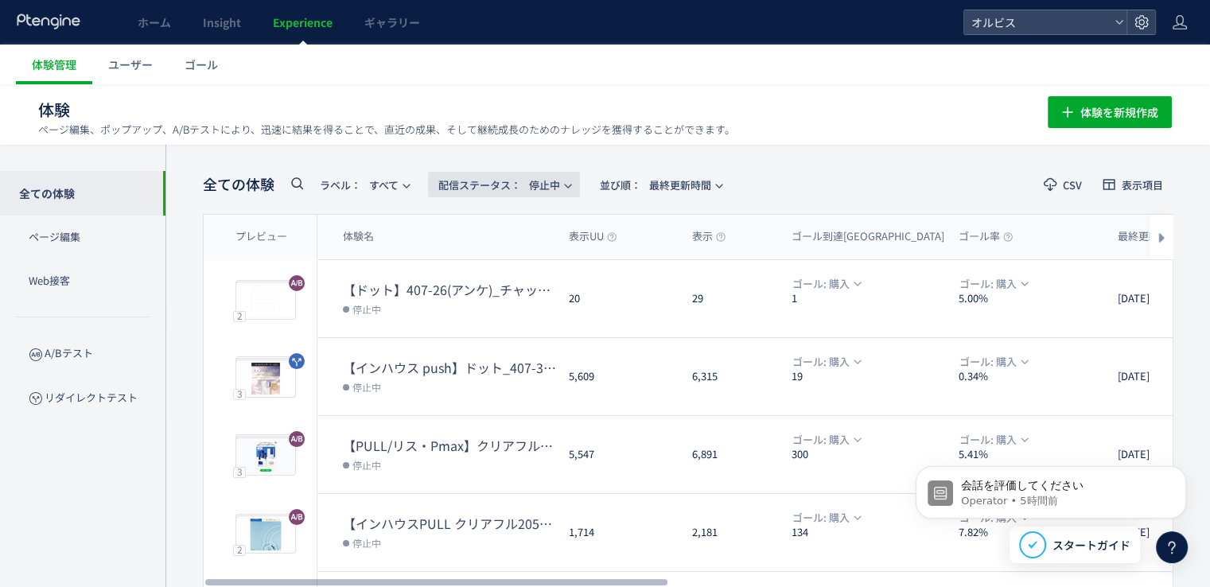
click at [471, 189] on span "配信ステータス​：" at bounding box center [479, 184] width 83 height 15
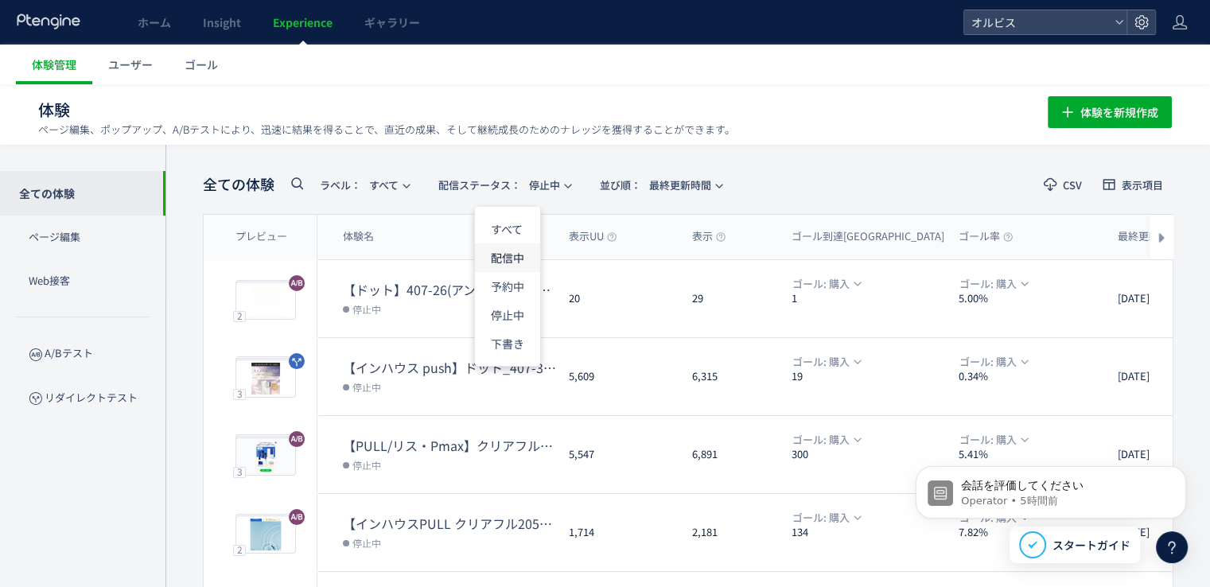
click at [516, 262] on li "配信中" at bounding box center [507, 257] width 65 height 29
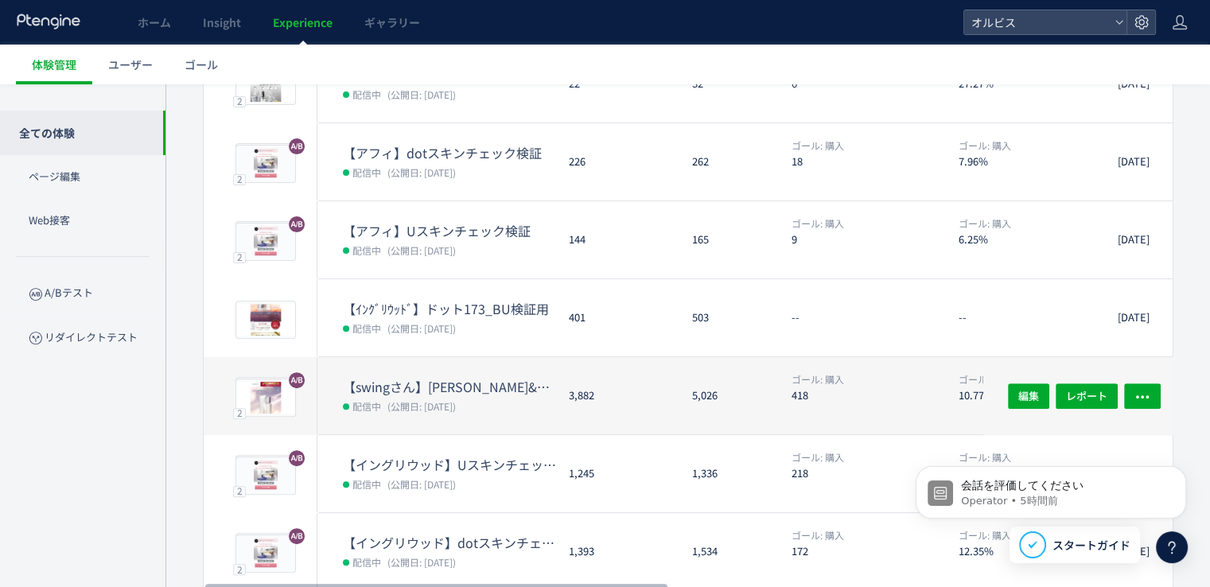
scroll to position [511, 0]
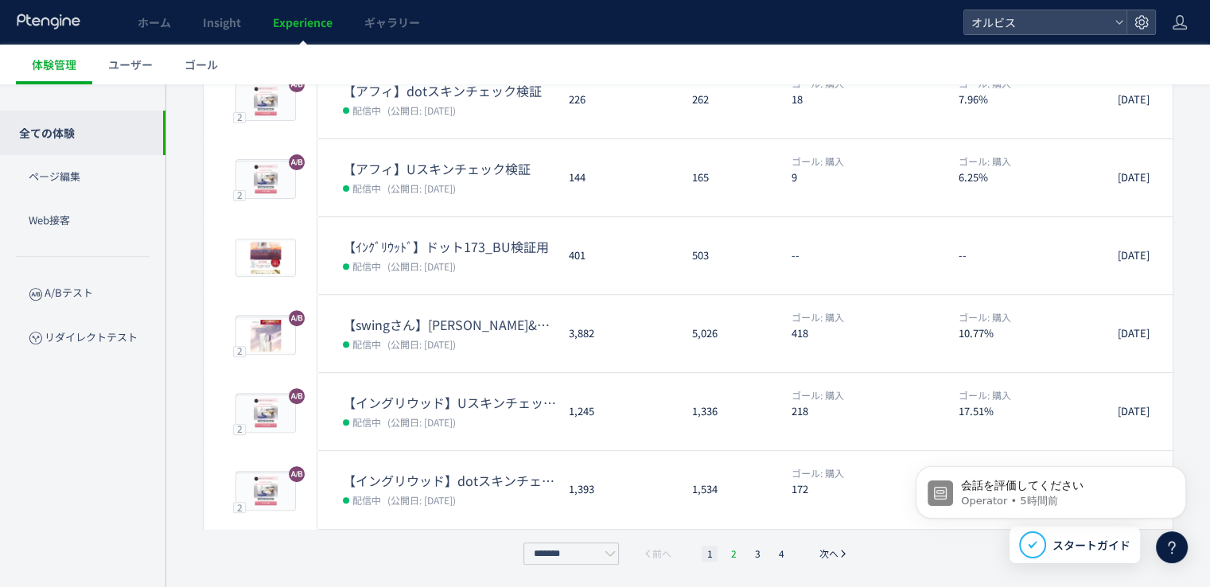
click at [728, 552] on li "2" at bounding box center [733, 554] width 16 height 16
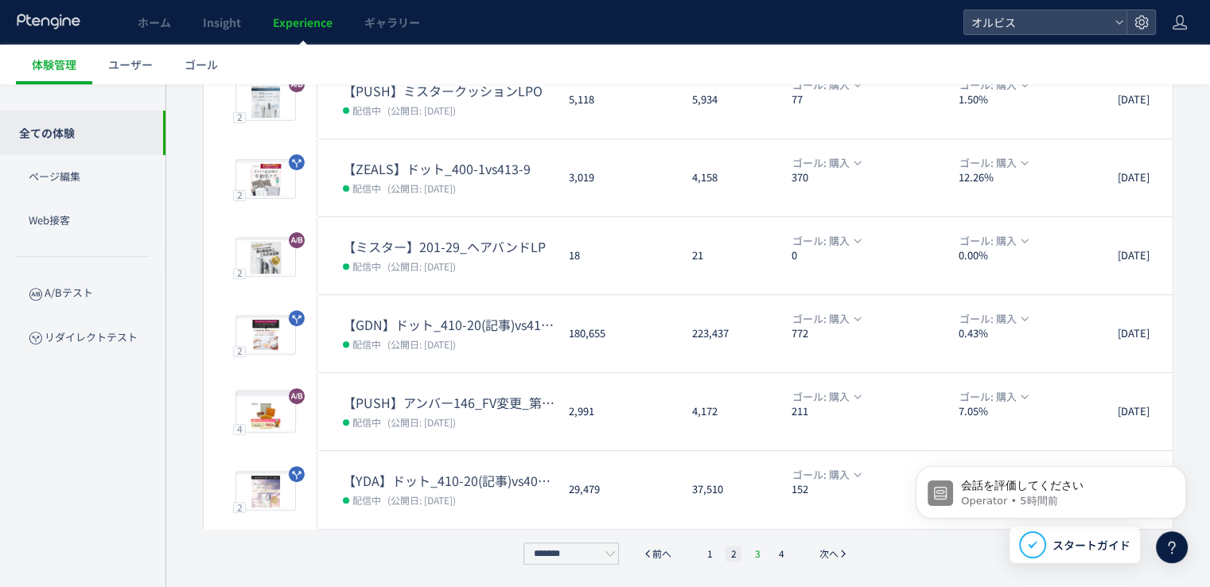
click at [751, 551] on li "3" at bounding box center [757, 554] width 16 height 16
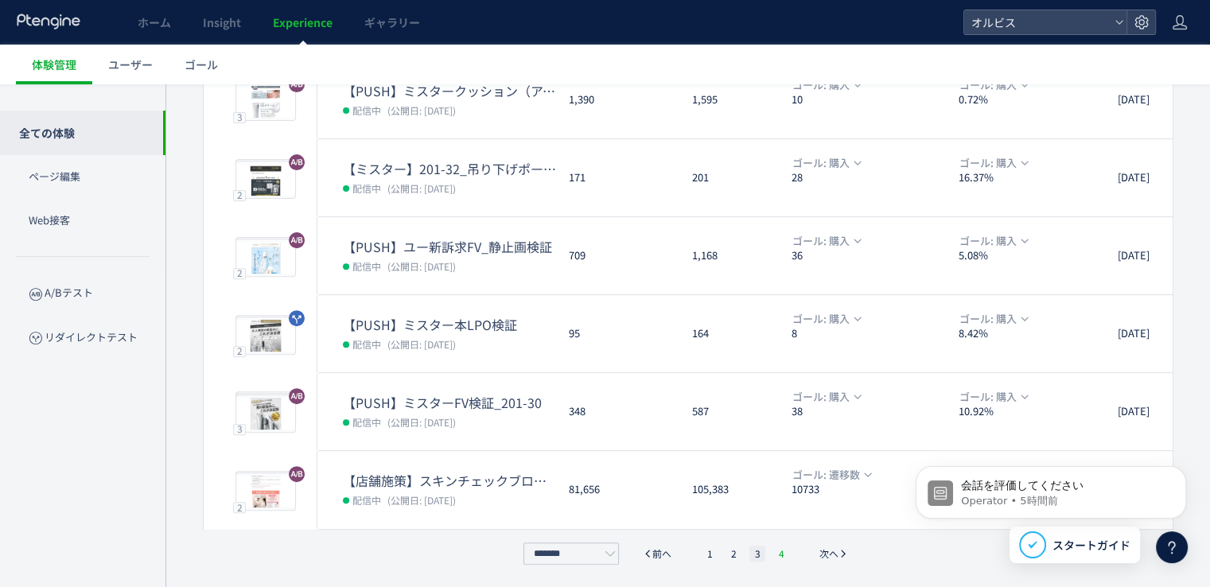
click at [776, 553] on li "4" at bounding box center [781, 554] width 16 height 16
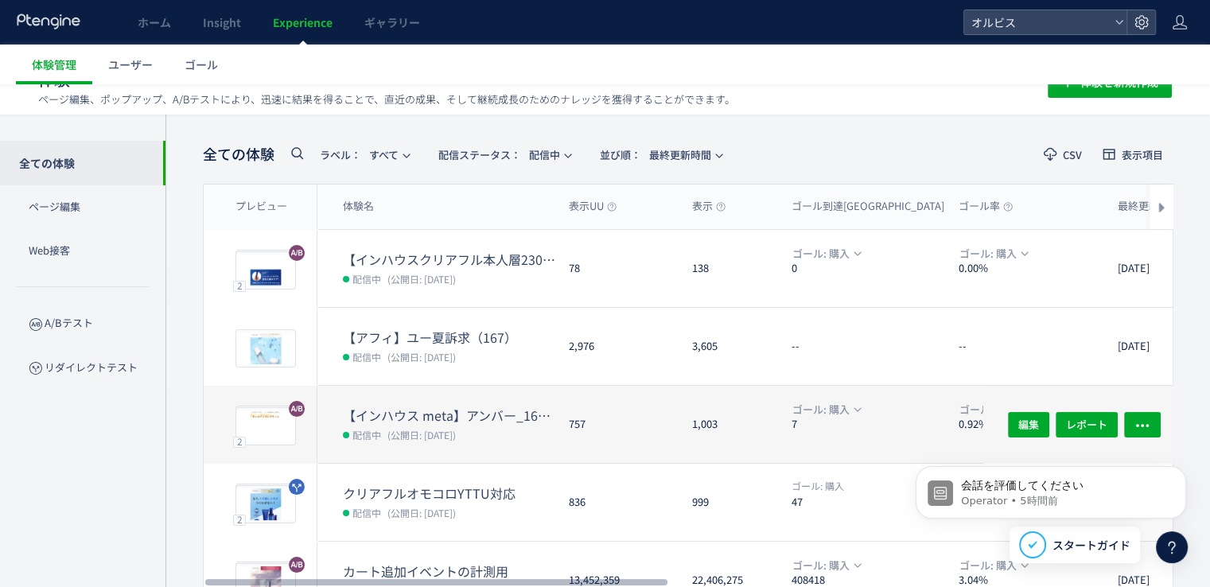
scroll to position [0, 0]
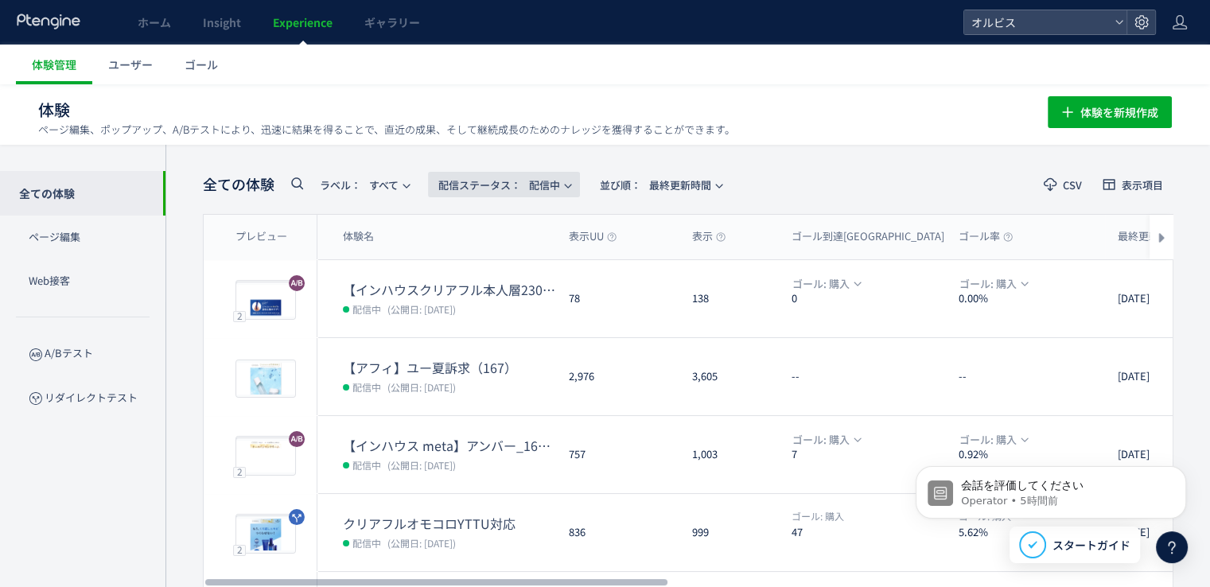
click at [462, 184] on span "配信ステータス​：" at bounding box center [479, 184] width 83 height 15
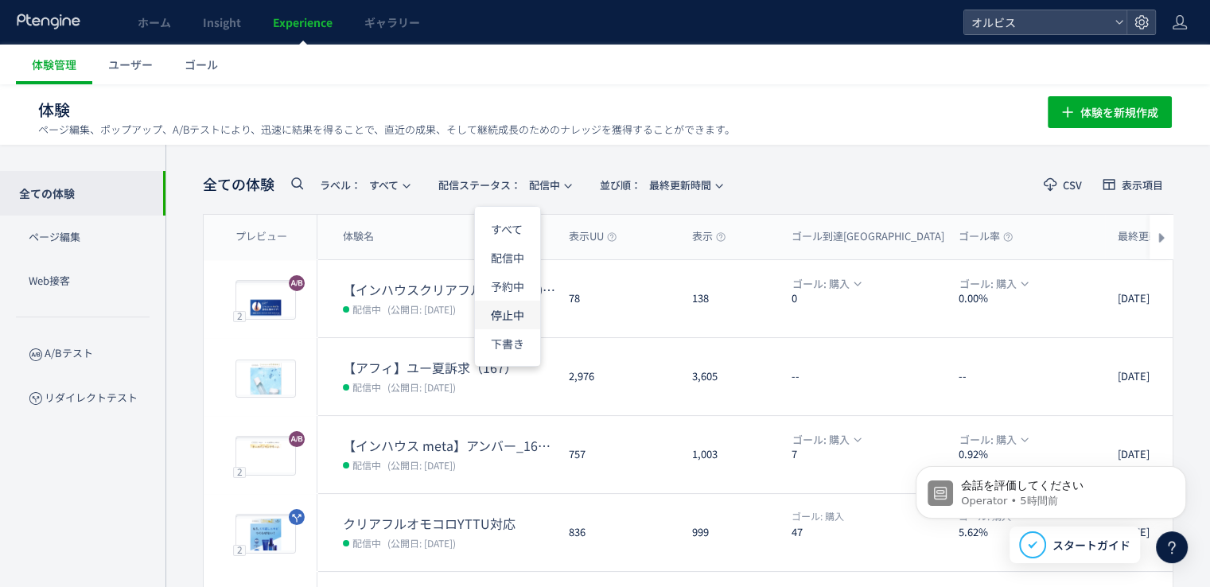
click at [515, 315] on li "停止中" at bounding box center [507, 315] width 65 height 29
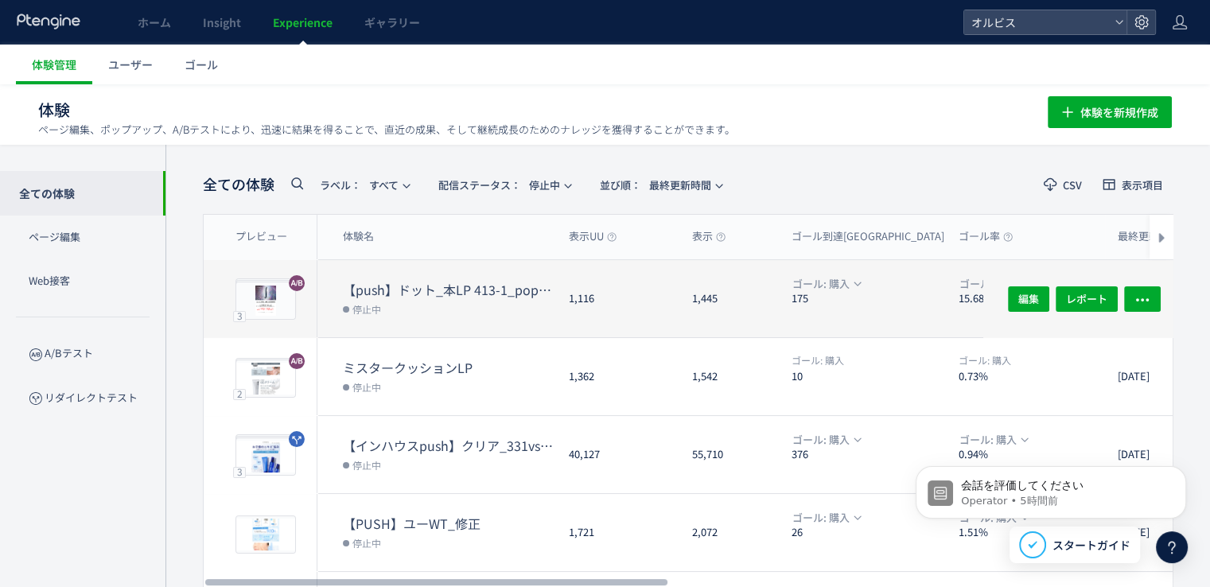
click at [515, 284] on dt "【push】ドット_本LP 413-1_popup（リンクル）" at bounding box center [449, 290] width 213 height 18
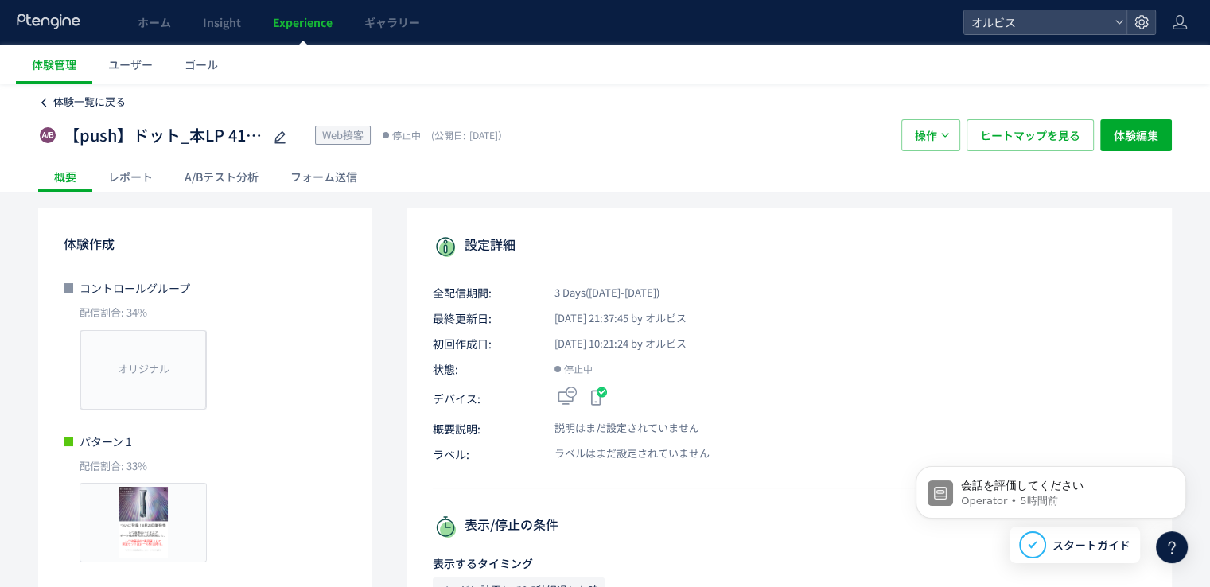
click at [95, 101] on span "体験一覧に戻る" at bounding box center [89, 101] width 72 height 15
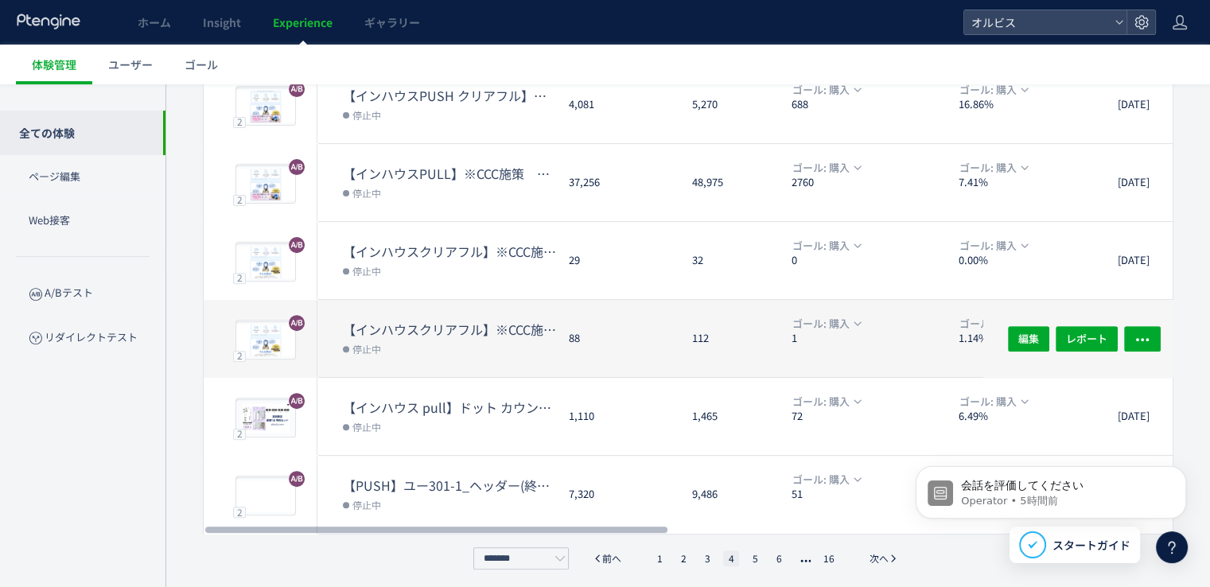
scroll to position [511, 0]
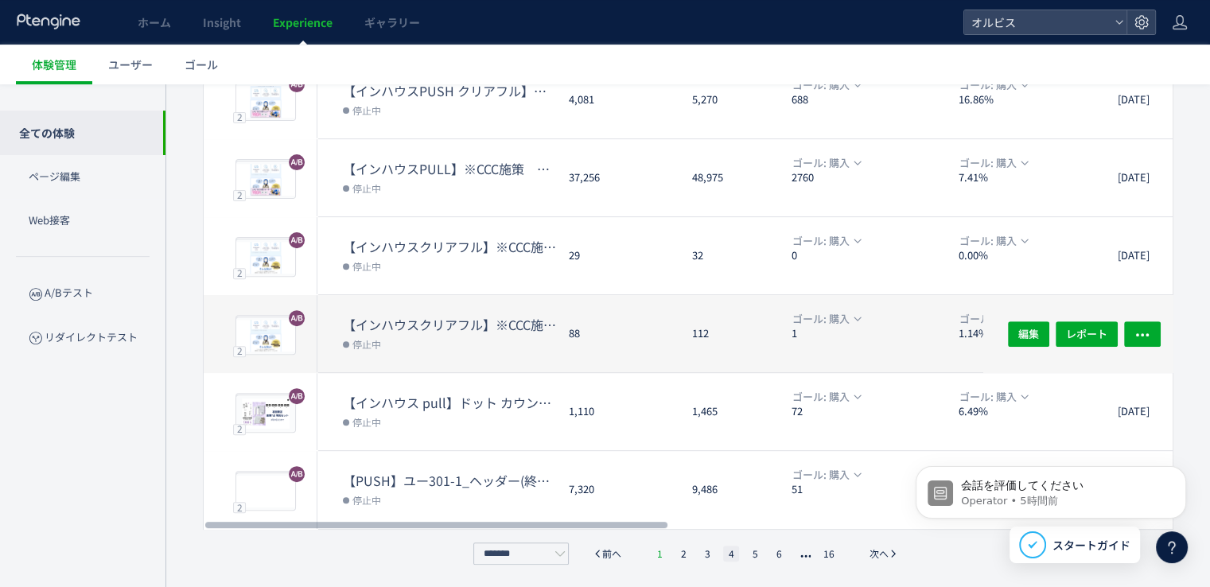
click at [665, 552] on li "1" at bounding box center [659, 554] width 16 height 16
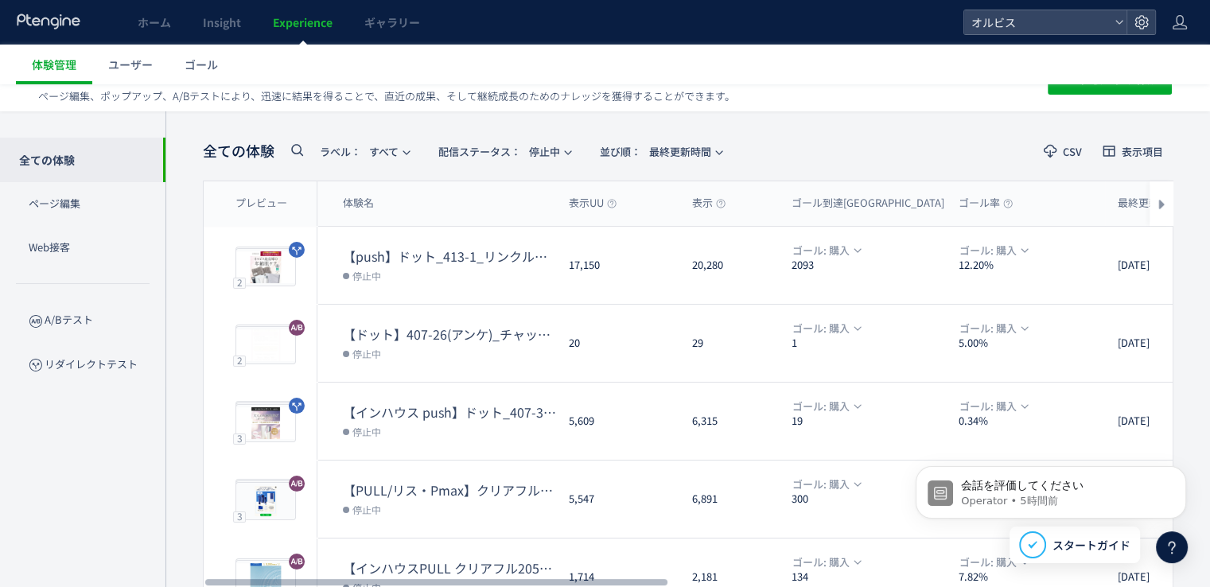
scroll to position [0, 0]
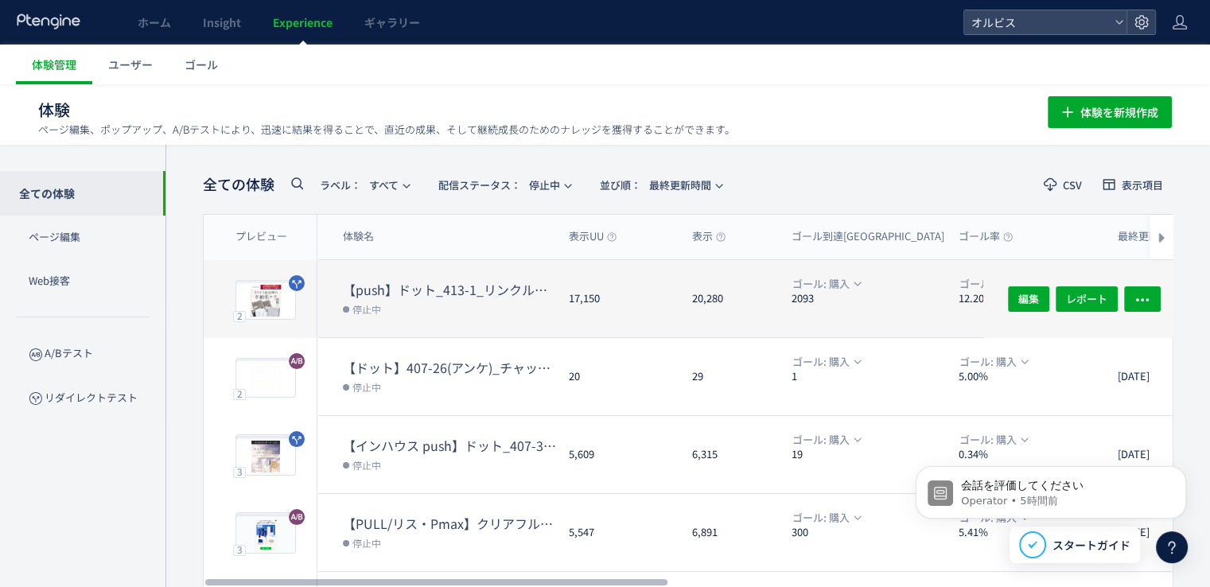
click at [443, 284] on dt "【push】ドット_413-1_リンクル口コミ追加" at bounding box center [449, 290] width 213 height 18
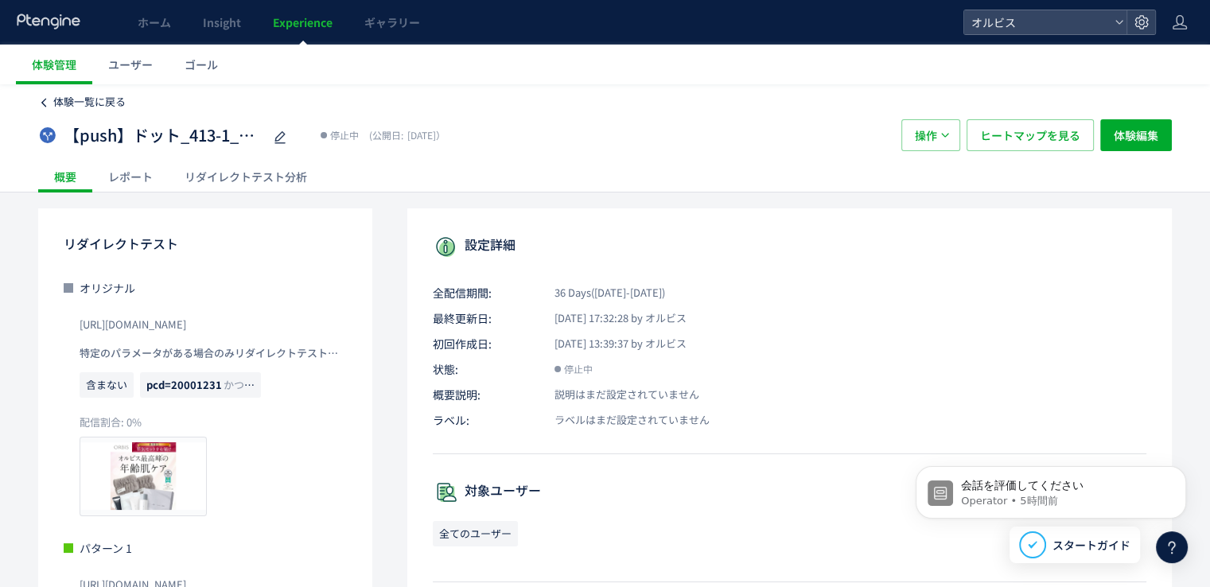
click at [74, 102] on span "体験一覧に戻る" at bounding box center [89, 101] width 72 height 15
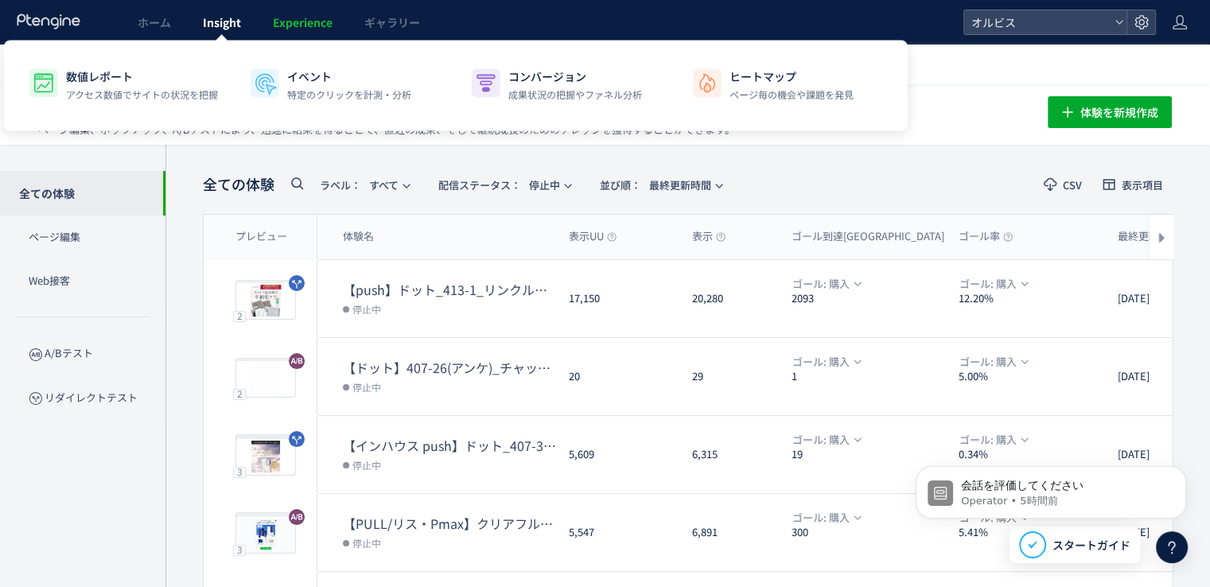
click at [206, 7] on link "Insight" at bounding box center [222, 22] width 70 height 45
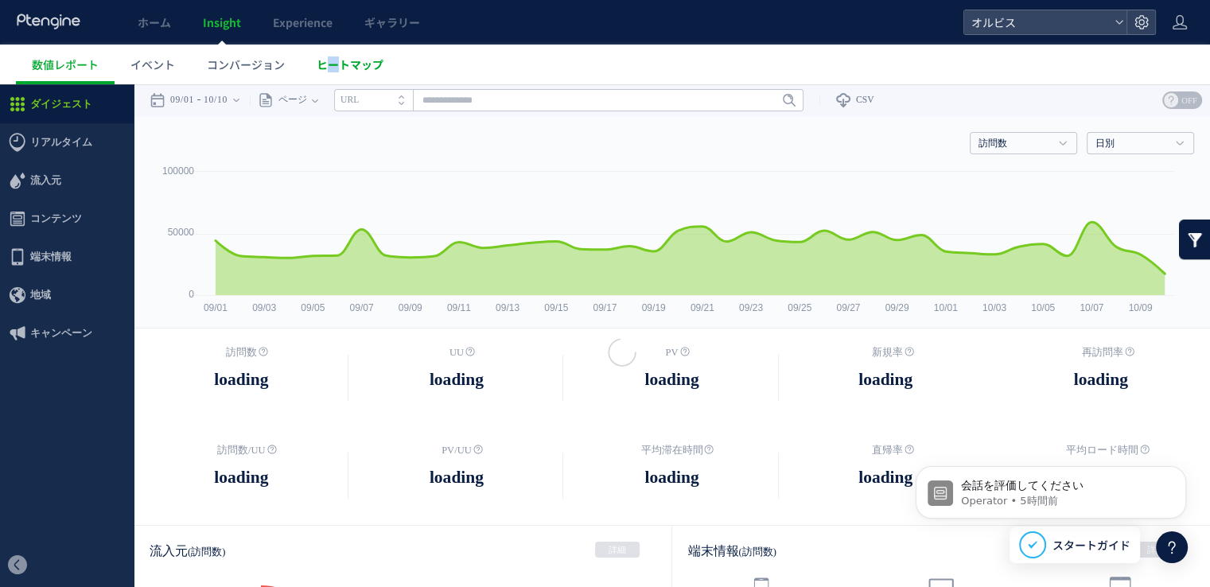
click at [333, 70] on span "ヒートマップ" at bounding box center [350, 64] width 67 height 16
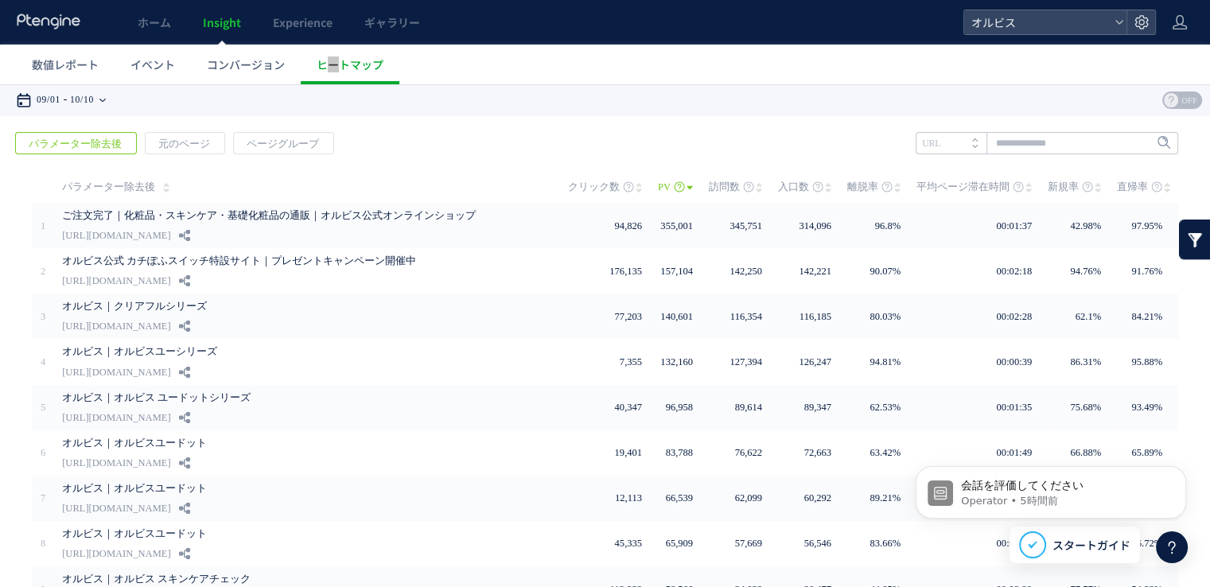
click at [87, 97] on time "10/10" at bounding box center [82, 100] width 24 height 32
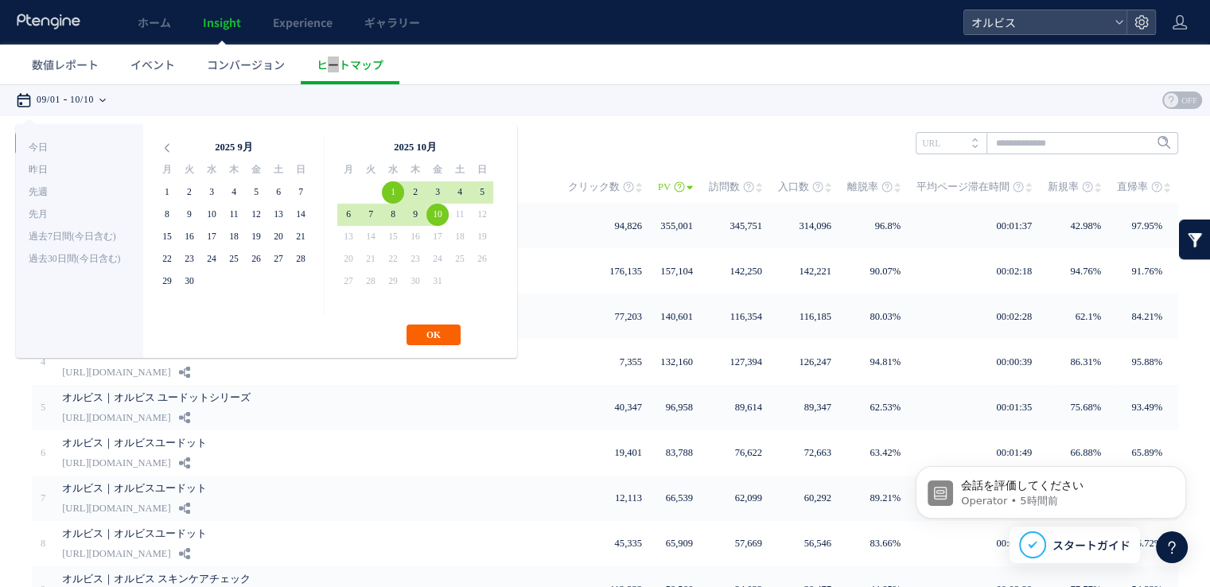
click at [433, 335] on button "OK" at bounding box center [433, 335] width 54 height 21
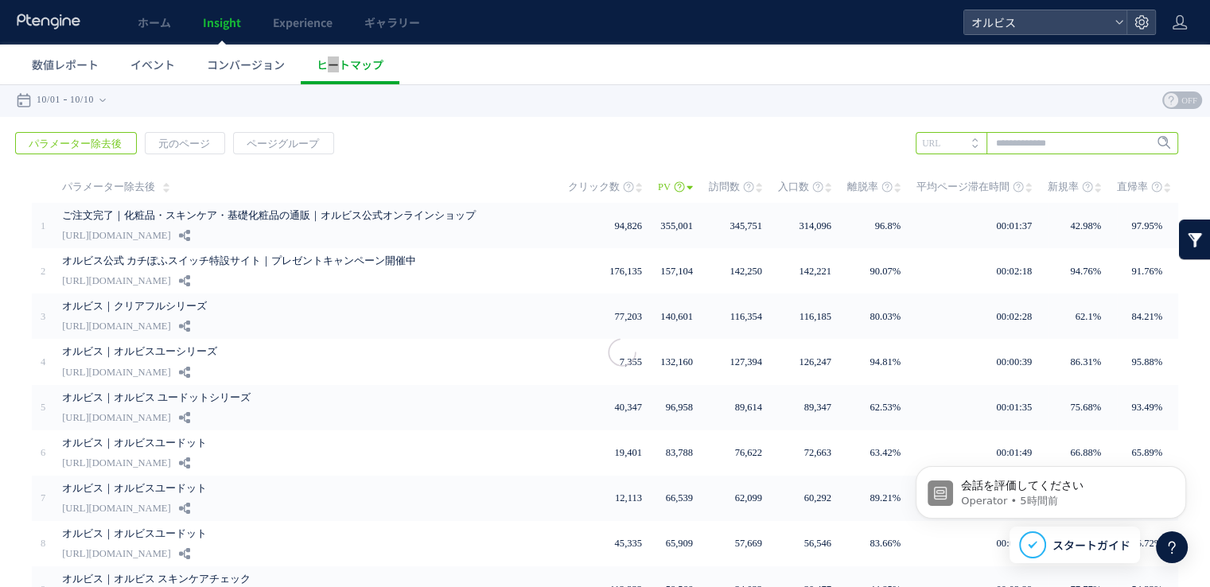
click at [1037, 138] on input "text" at bounding box center [1047, 143] width 262 height 22
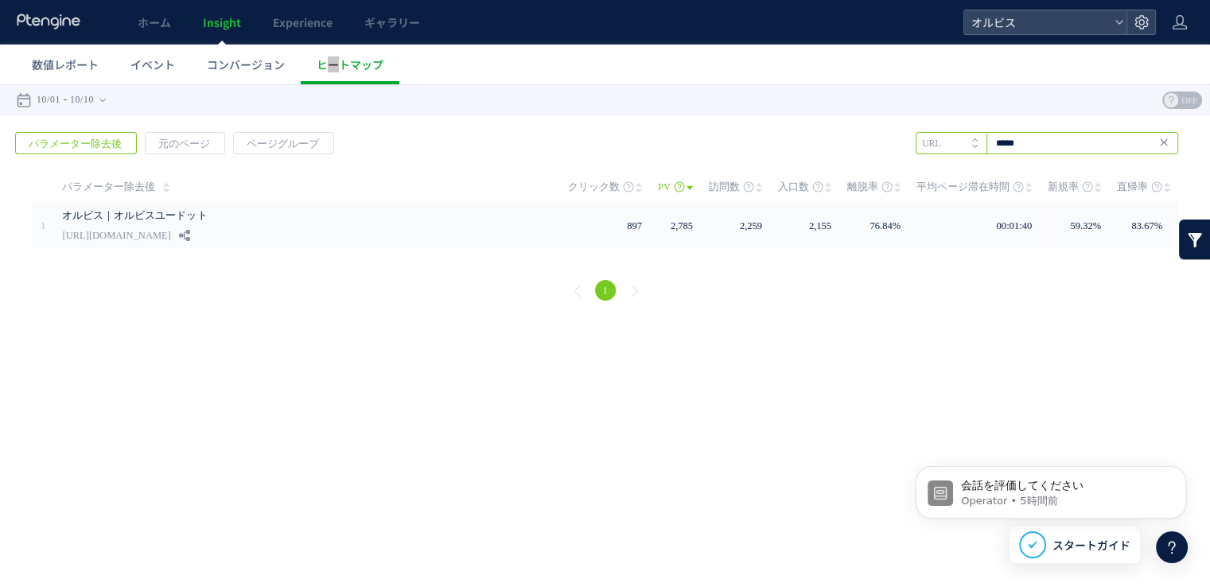
click at [1009, 134] on input "*****" at bounding box center [1047, 143] width 262 height 22
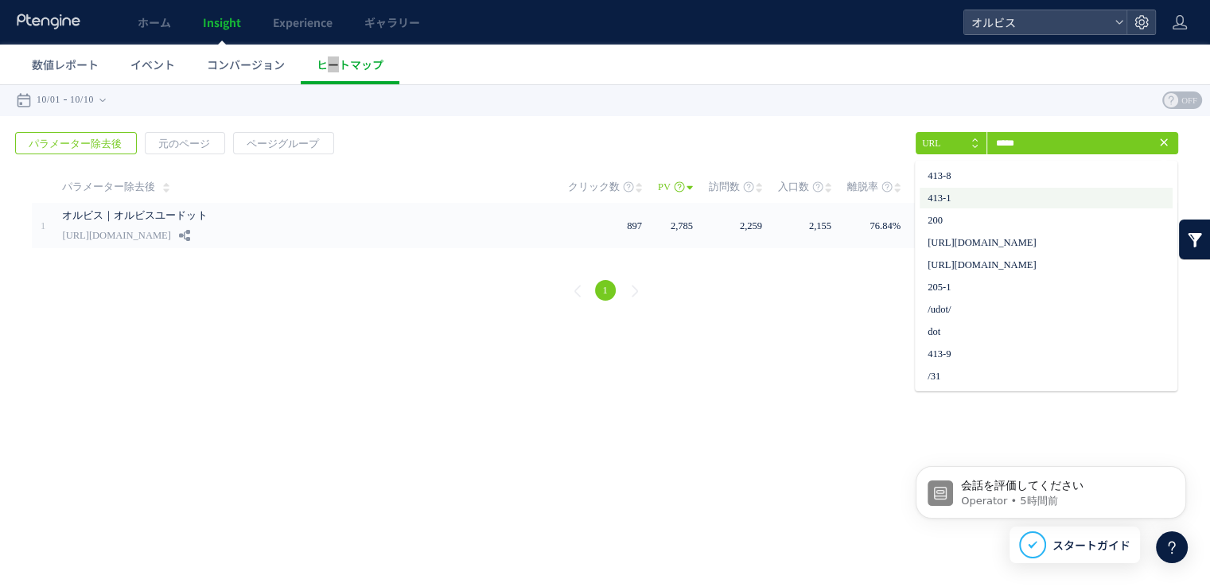
click at [995, 190] on li "413-1" at bounding box center [1045, 198] width 253 height 21
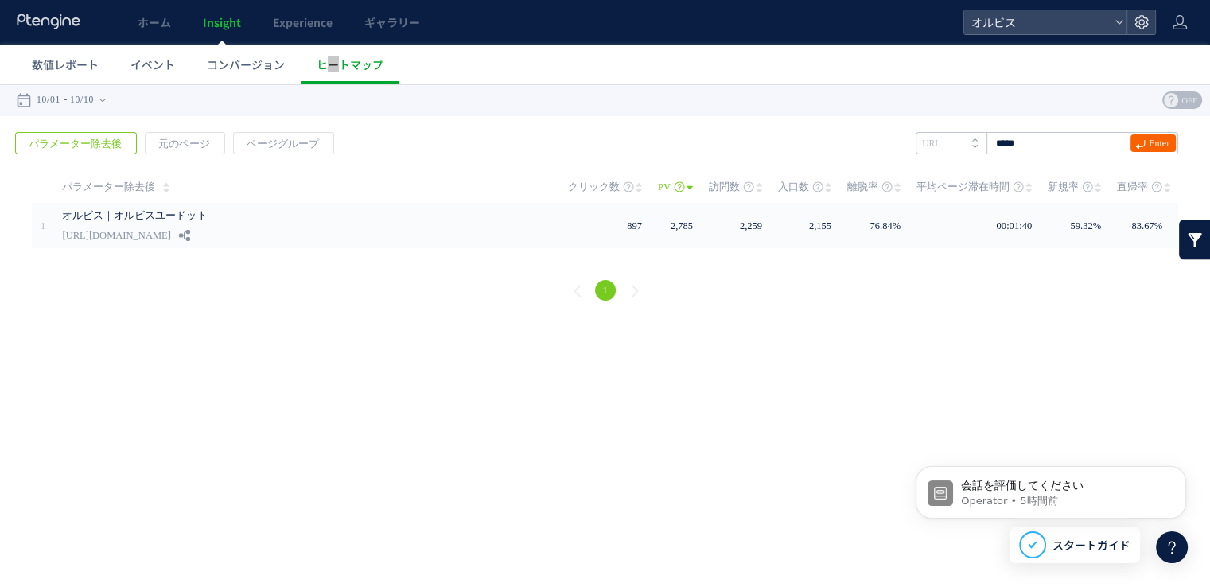
click at [1130, 149] on span "Enter" at bounding box center [1152, 142] width 45 height 17
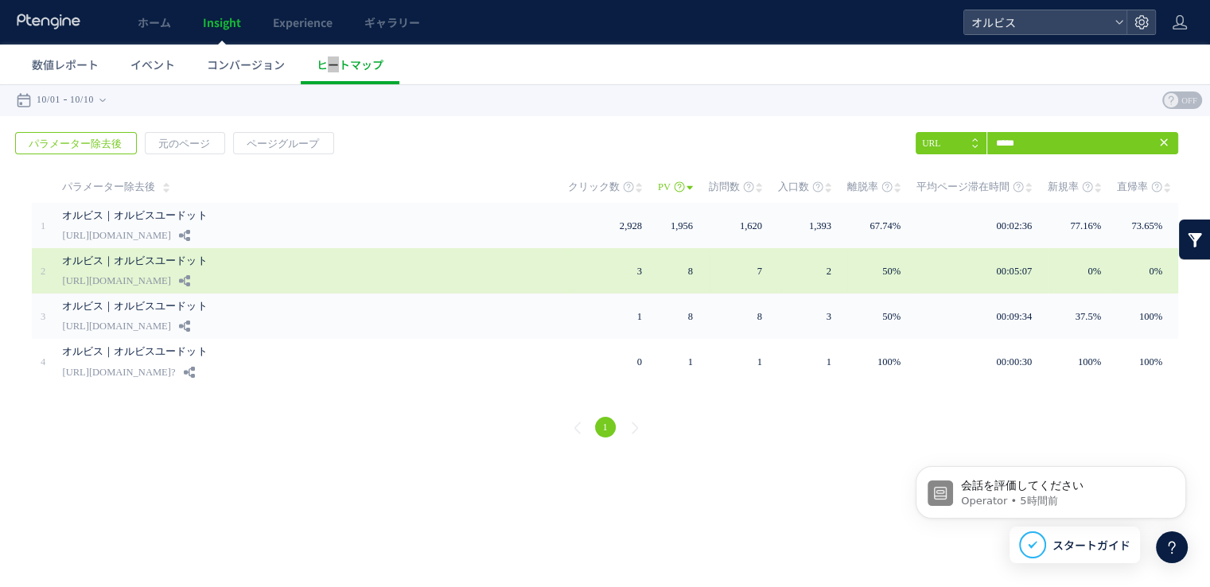
click at [423, 248] on div "オルビス｜オルビスユードット https://pr-dev.orbis.co.jp/cosmetics/udot/413-1" at bounding box center [304, 270] width 484 height 45
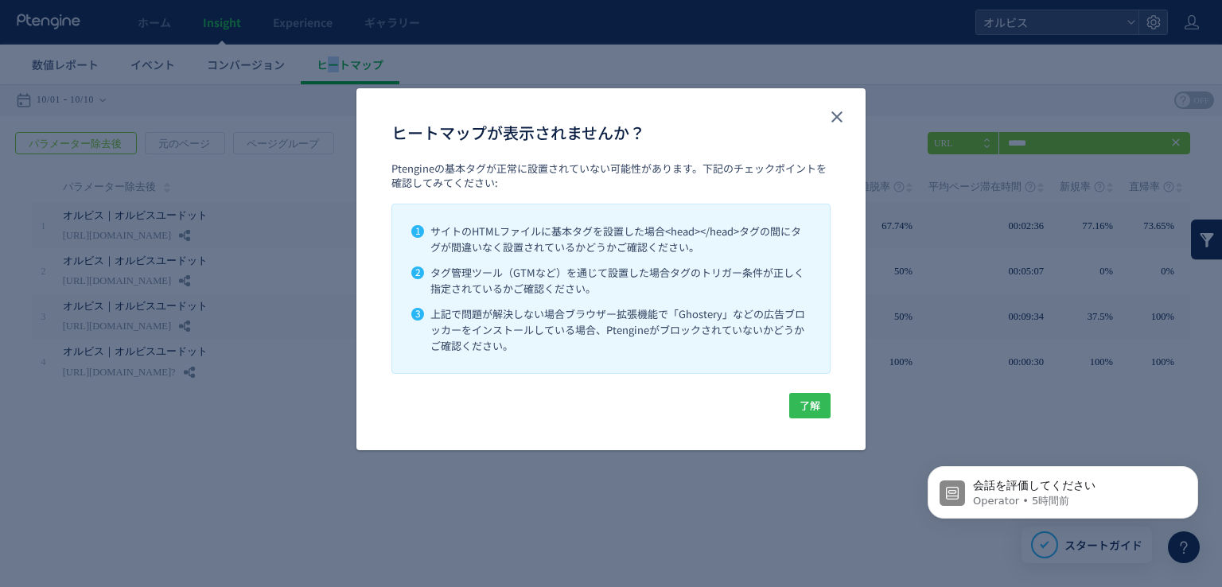
click at [811, 397] on span "了解" at bounding box center [809, 405] width 21 height 25
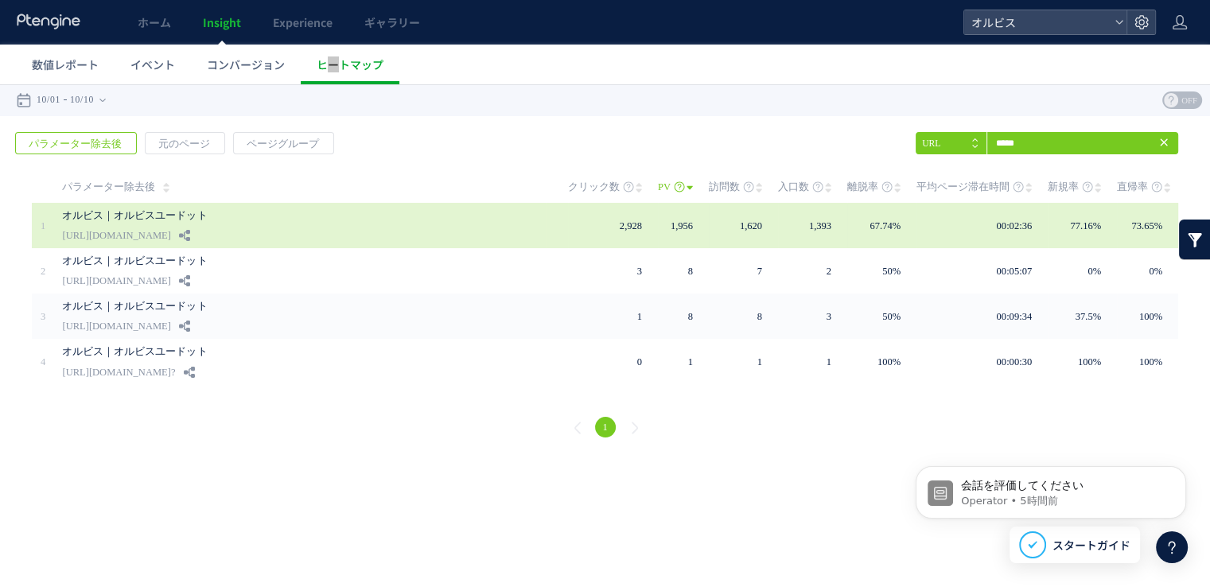
click at [512, 235] on div "オルビス｜オルビスユードット [URL][DOMAIN_NAME]" at bounding box center [304, 225] width 484 height 45
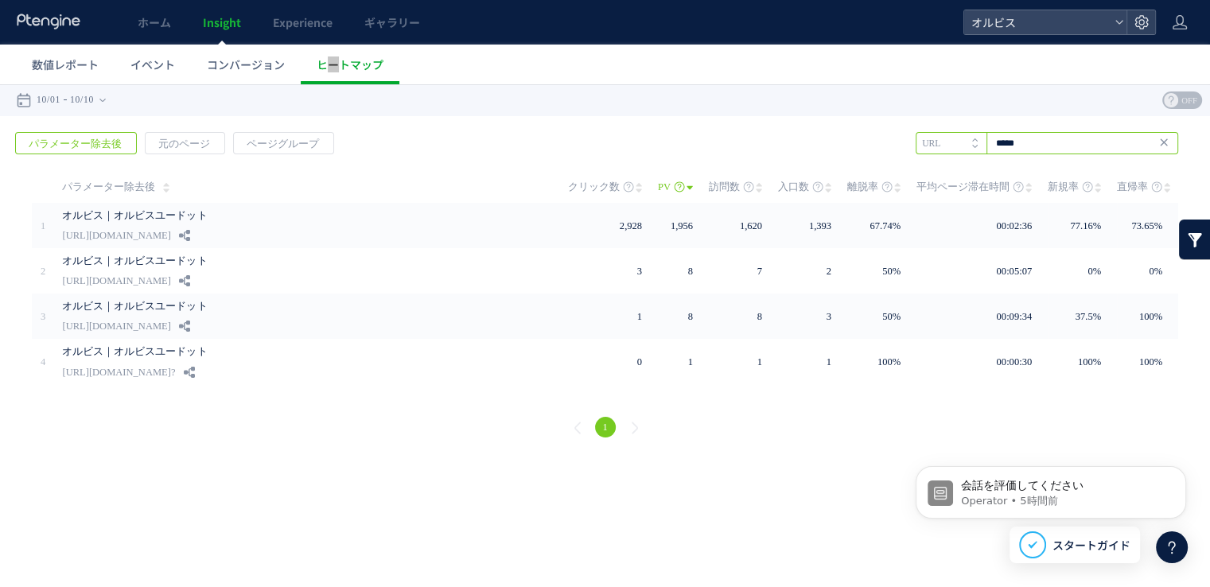
click at [1034, 138] on input "*****" at bounding box center [1047, 143] width 262 height 22
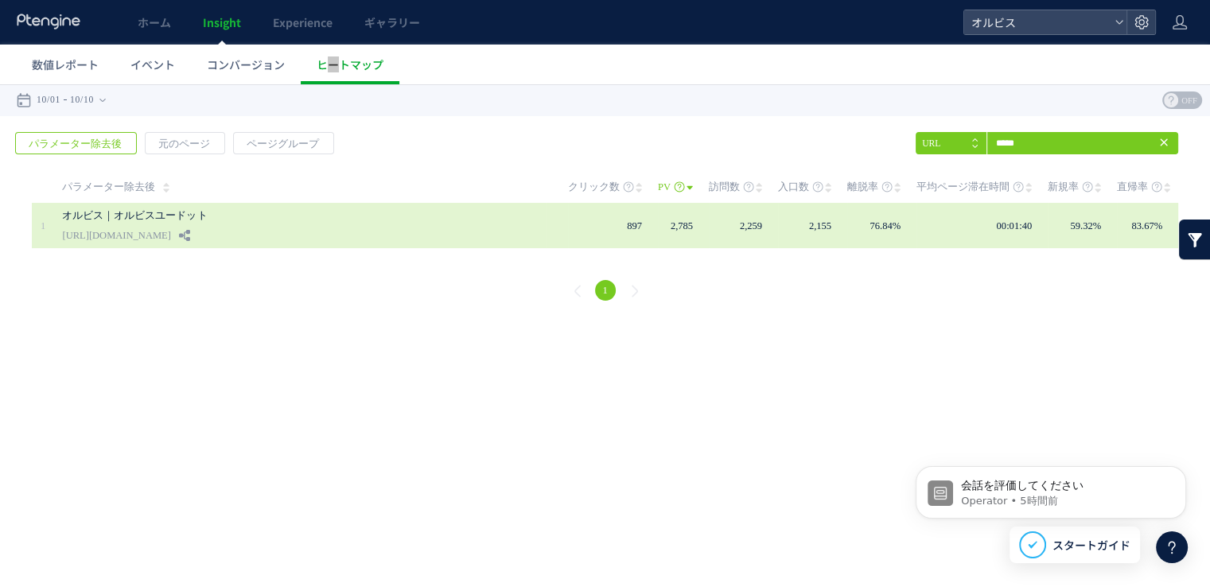
click at [442, 216] on link "オルビス｜オルビスユードット" at bounding box center [296, 215] width 469 height 19
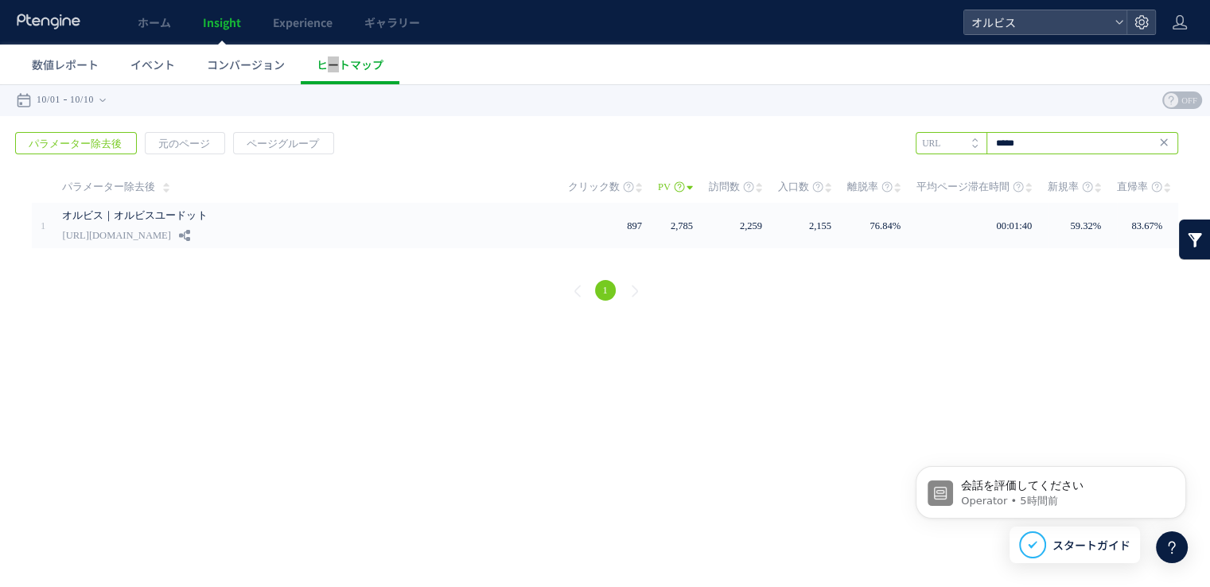
click at [1085, 139] on input "*****" at bounding box center [1047, 143] width 262 height 22
type input "*****"
click at [84, 99] on time "10/10" at bounding box center [82, 100] width 24 height 32
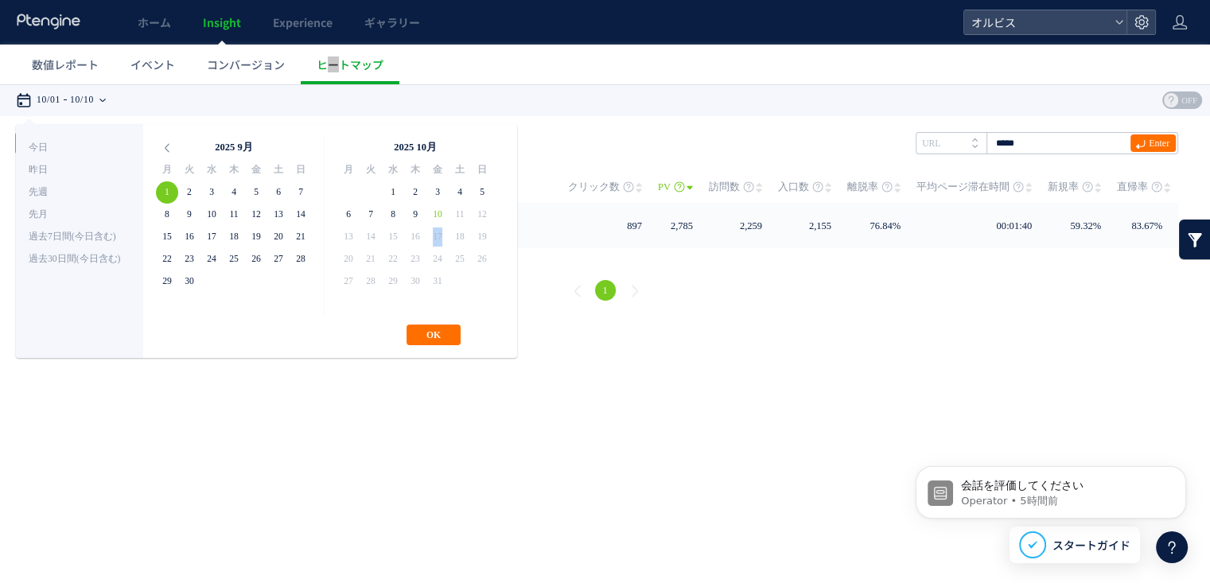
click at [441, 226] on td "17" at bounding box center [437, 237] width 22 height 22
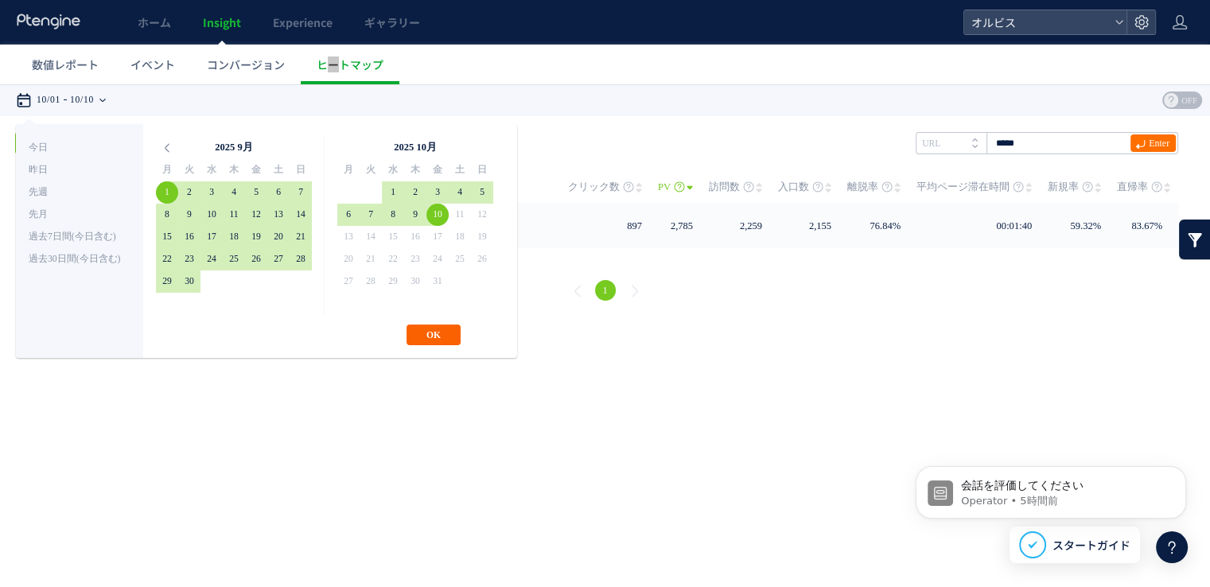
click at [437, 327] on button "OK" at bounding box center [433, 335] width 54 height 21
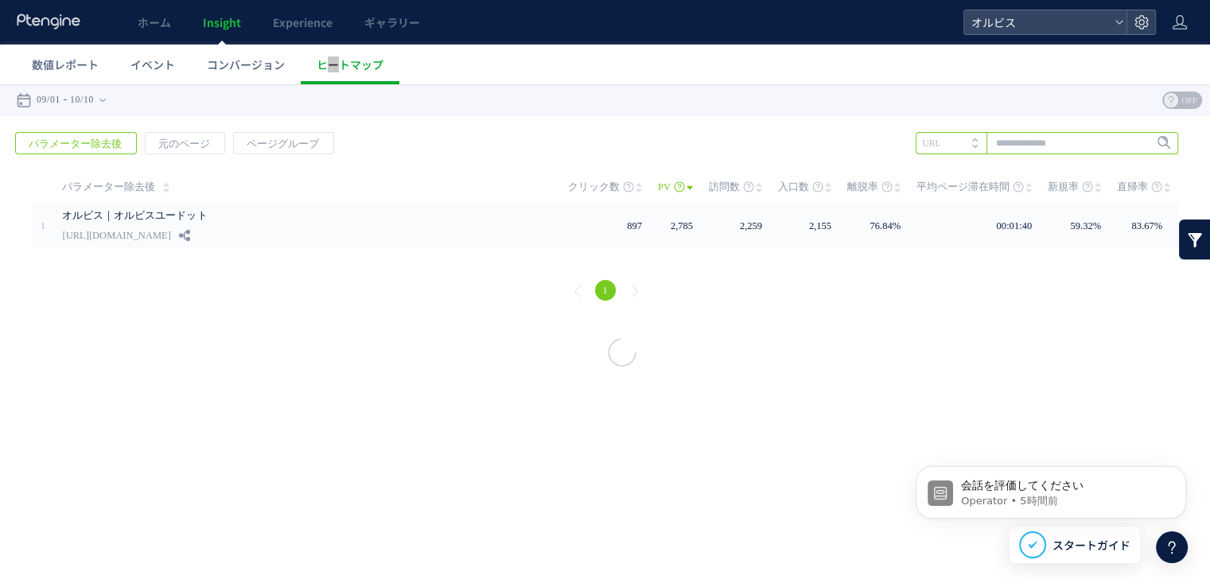
click at [1048, 141] on input "text" at bounding box center [1047, 143] width 262 height 22
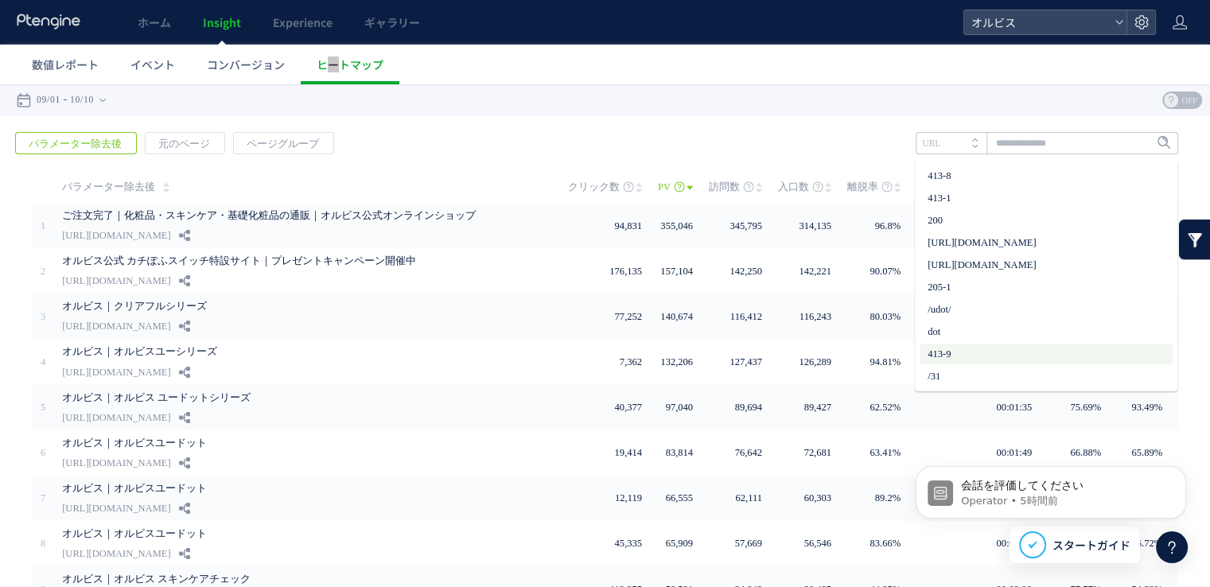
click at [948, 350] on li "413-9" at bounding box center [1045, 354] width 253 height 21
type input "*****"
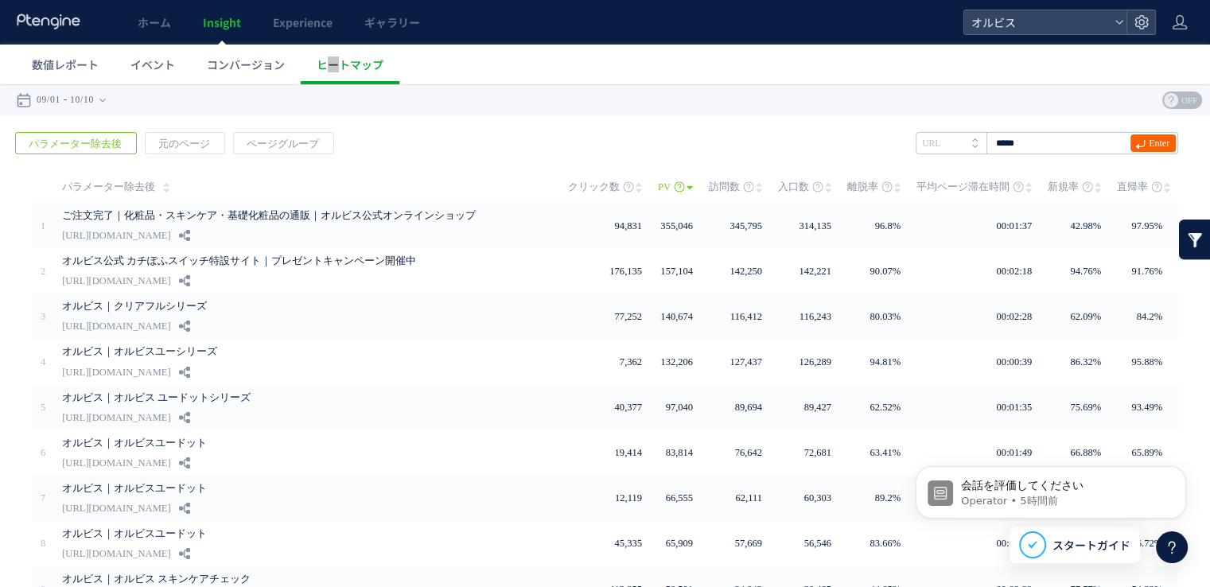
click at [1135, 144] on icon at bounding box center [1140, 144] width 10 height 10
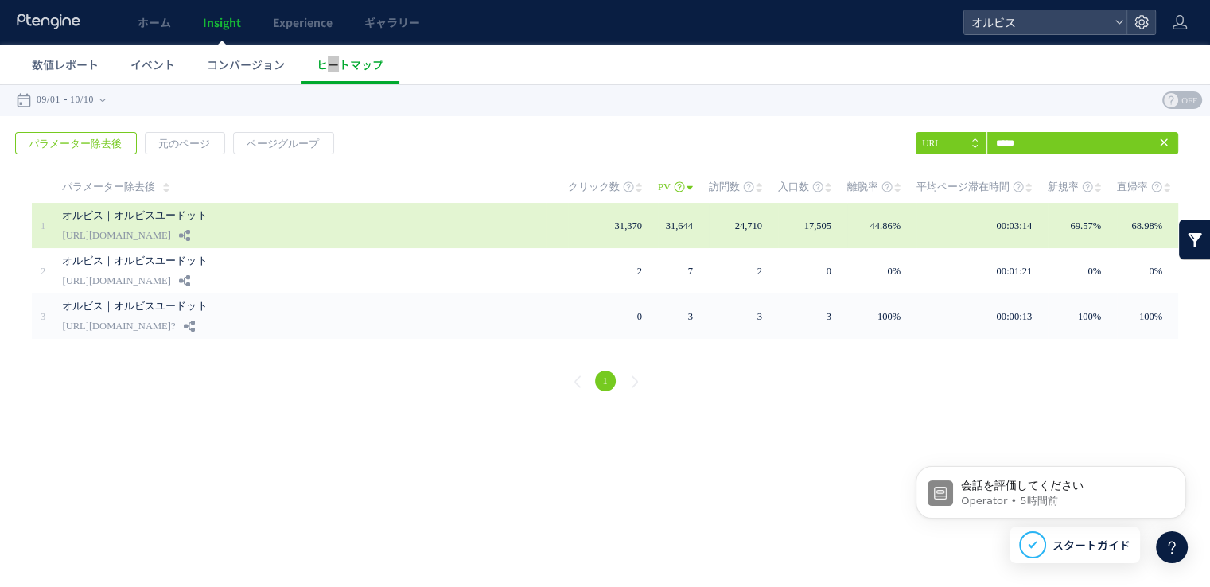
click at [170, 238] on link "[URL][DOMAIN_NAME]" at bounding box center [116, 235] width 108 height 19
